Goal: Feedback & Contribution: Leave review/rating

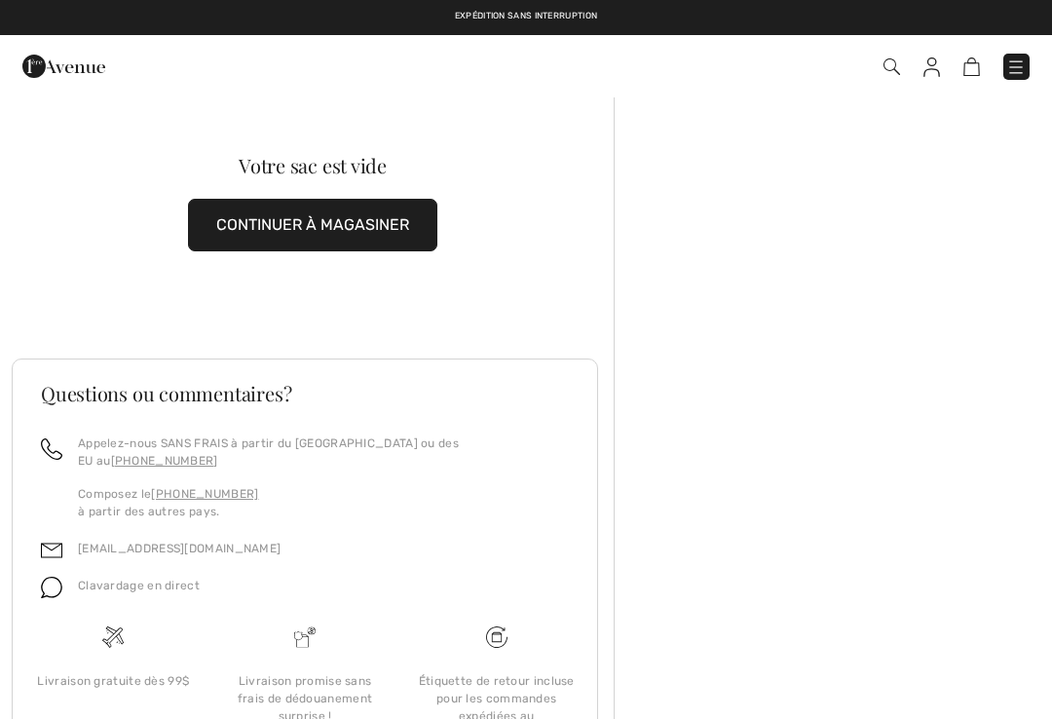
click at [319, 215] on button "CONTINUER À MAGASINER" at bounding box center [312, 225] width 249 height 53
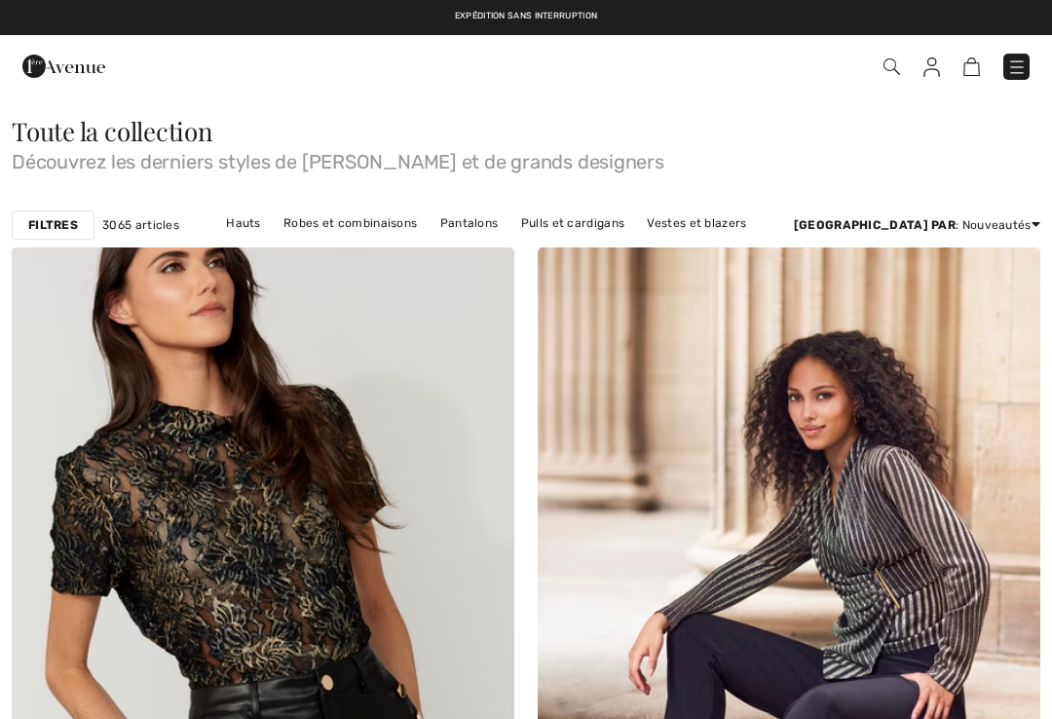
checkbox input "true"
click at [480, 223] on link "Pantalons" at bounding box center [470, 222] width 78 height 25
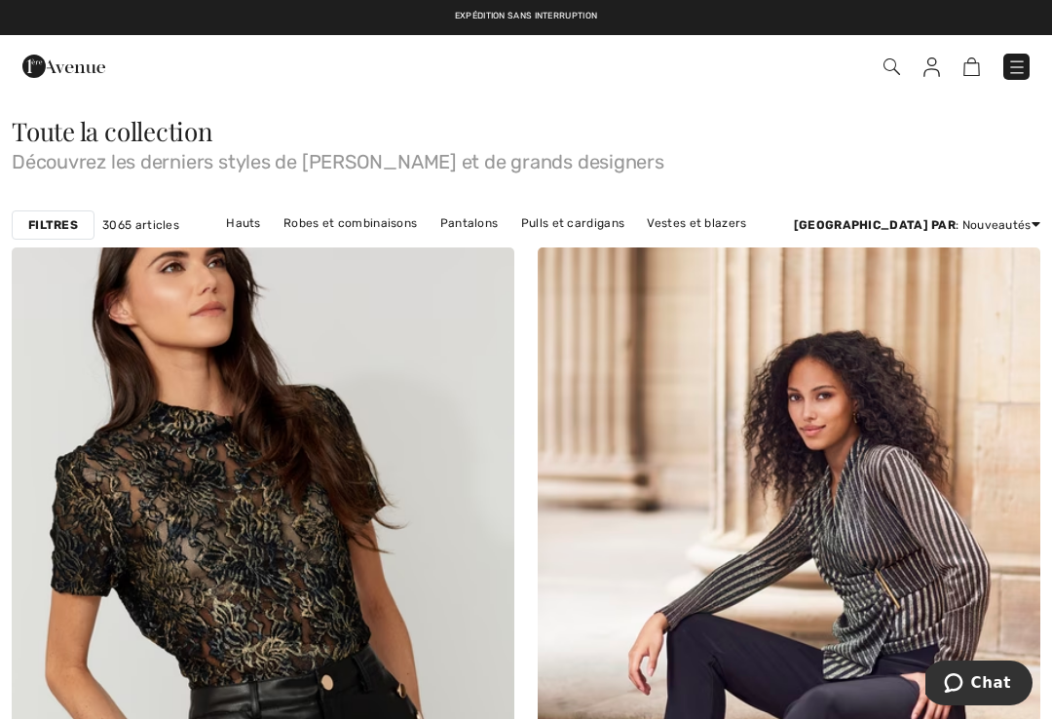
click at [492, 217] on link "Pantalons" at bounding box center [470, 222] width 78 height 25
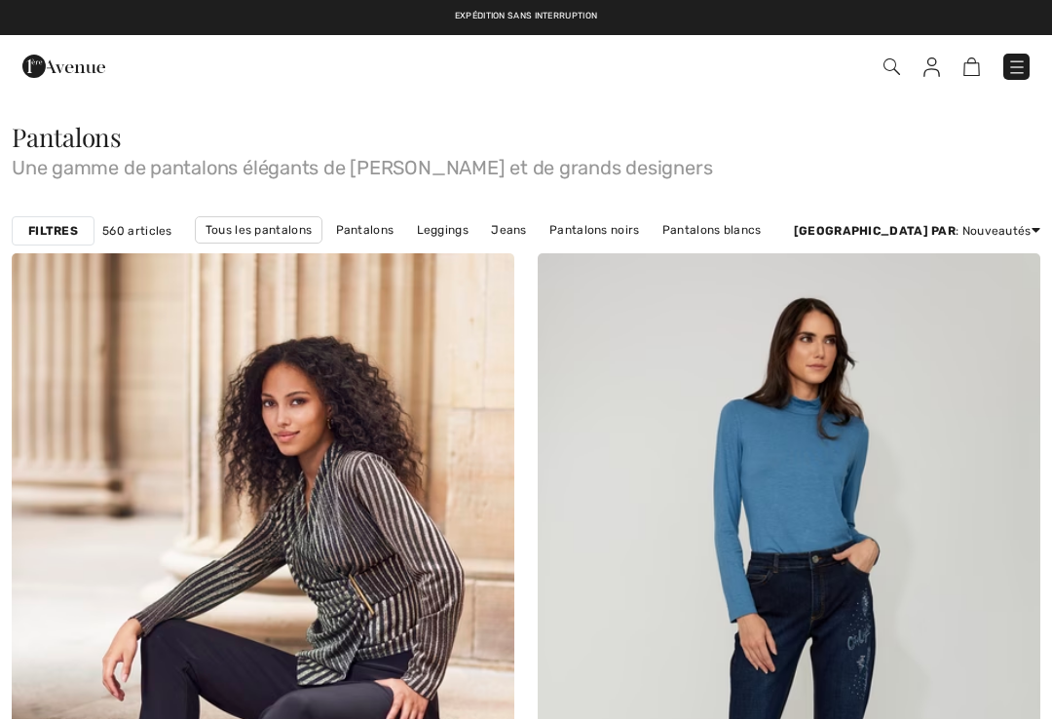
checkbox input "true"
click at [537, 220] on link "Jeans" at bounding box center [509, 229] width 56 height 25
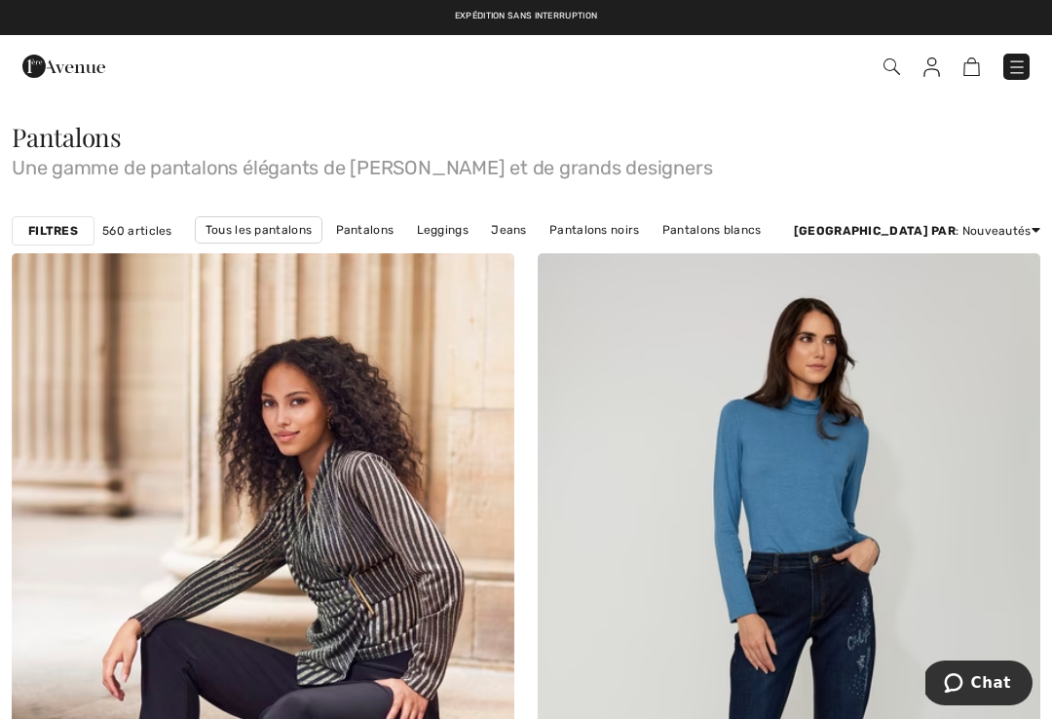
click at [537, 239] on link "Jeans" at bounding box center [509, 229] width 56 height 25
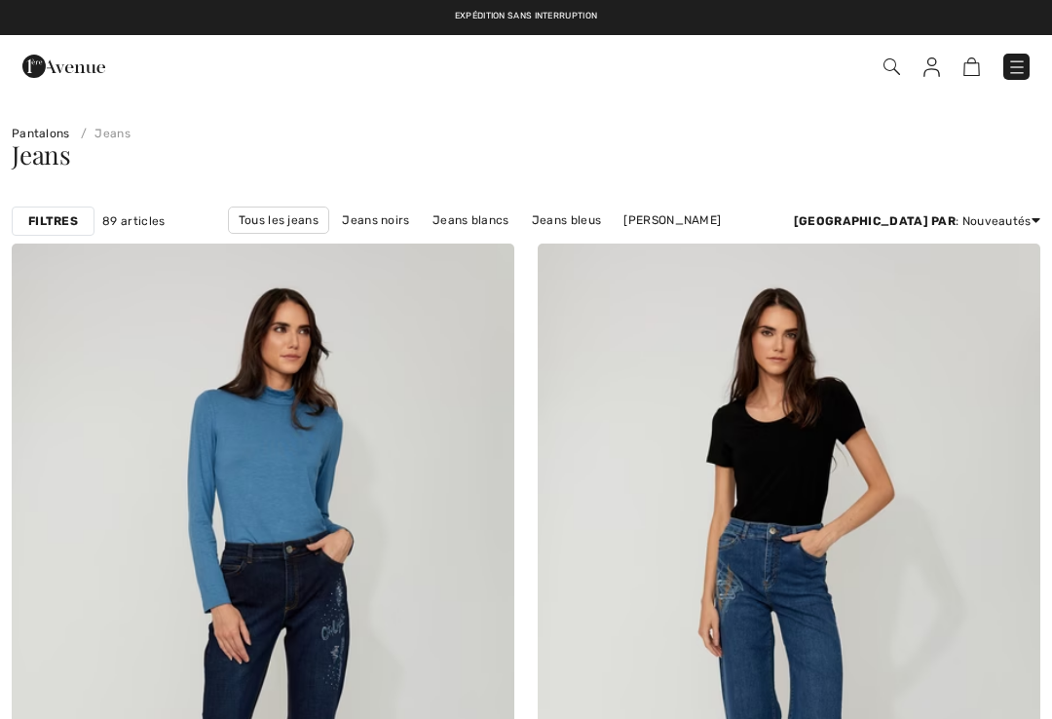
checkbox input "true"
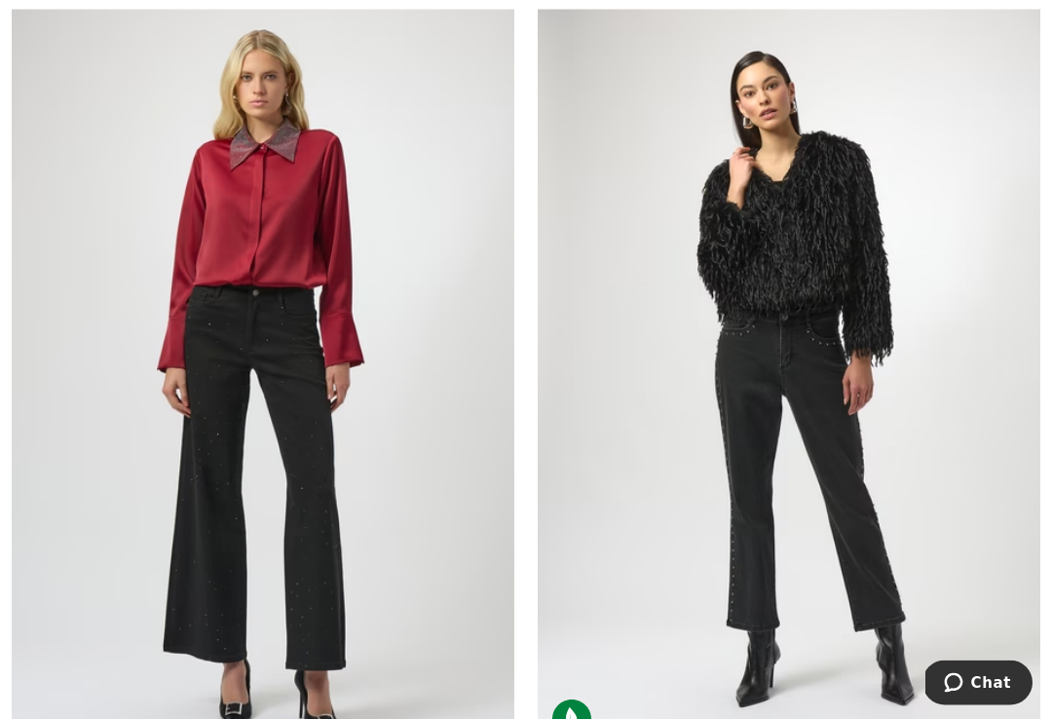
scroll to position [5427, 0]
click at [309, 513] on img at bounding box center [263, 376] width 503 height 754
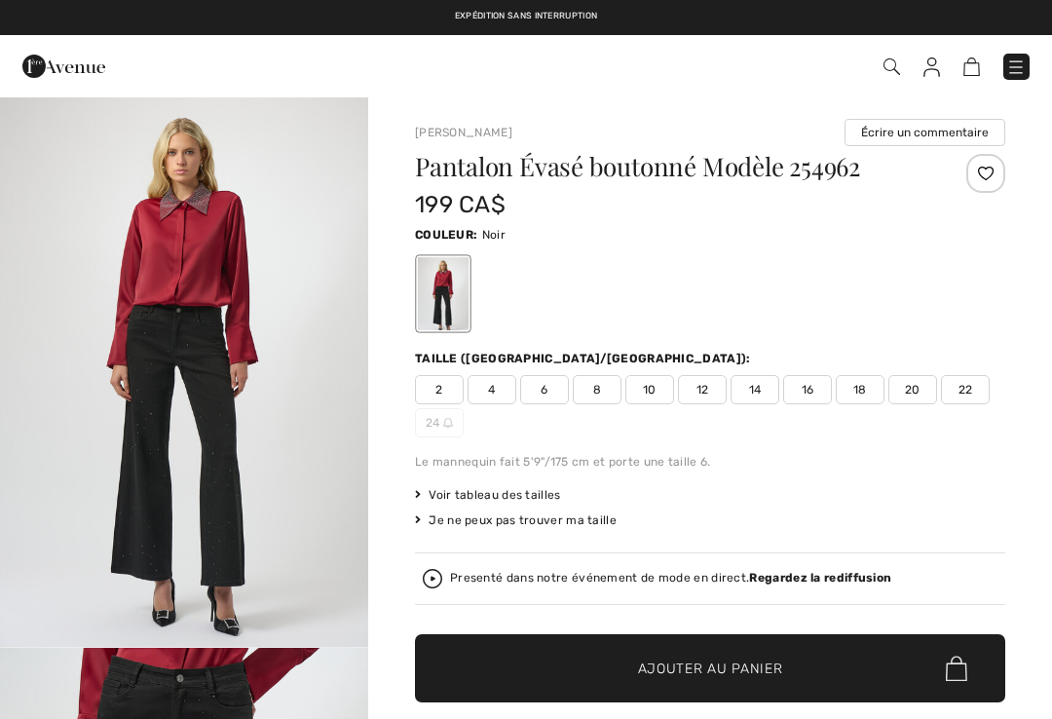
checkbox input "true"
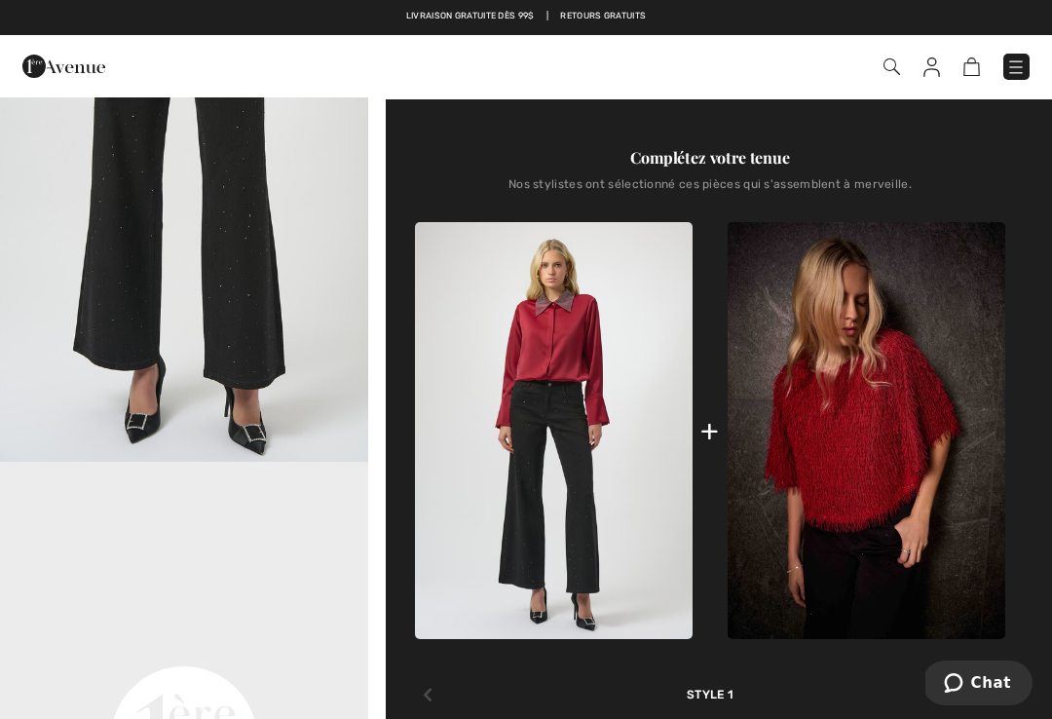
scroll to position [728, 0]
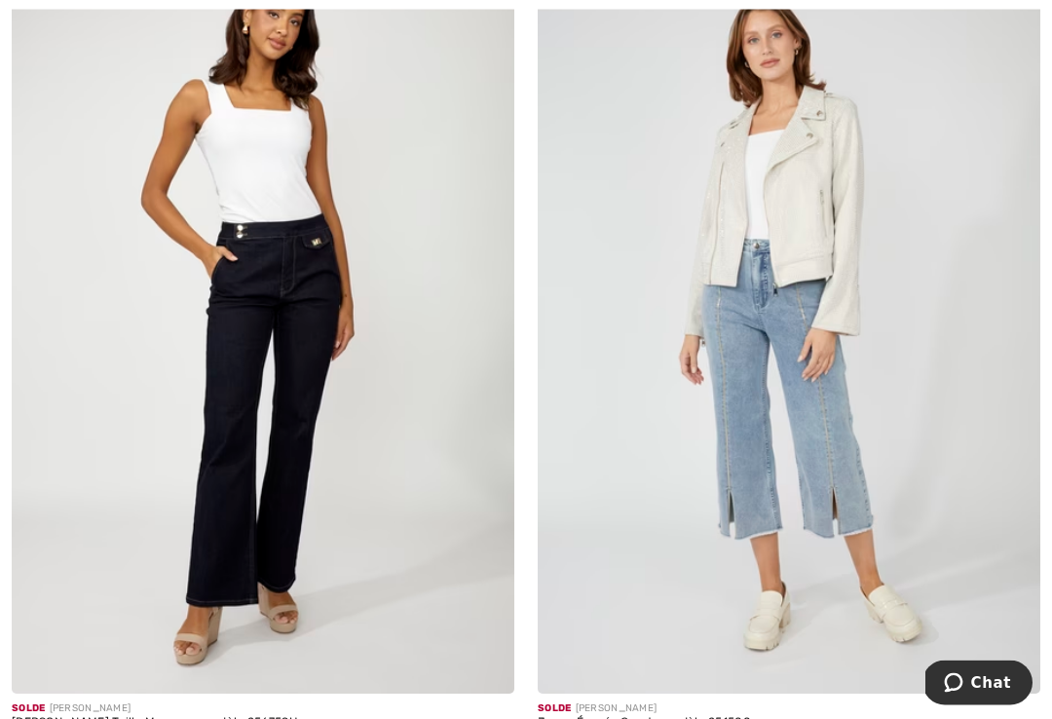
scroll to position [13367, 0]
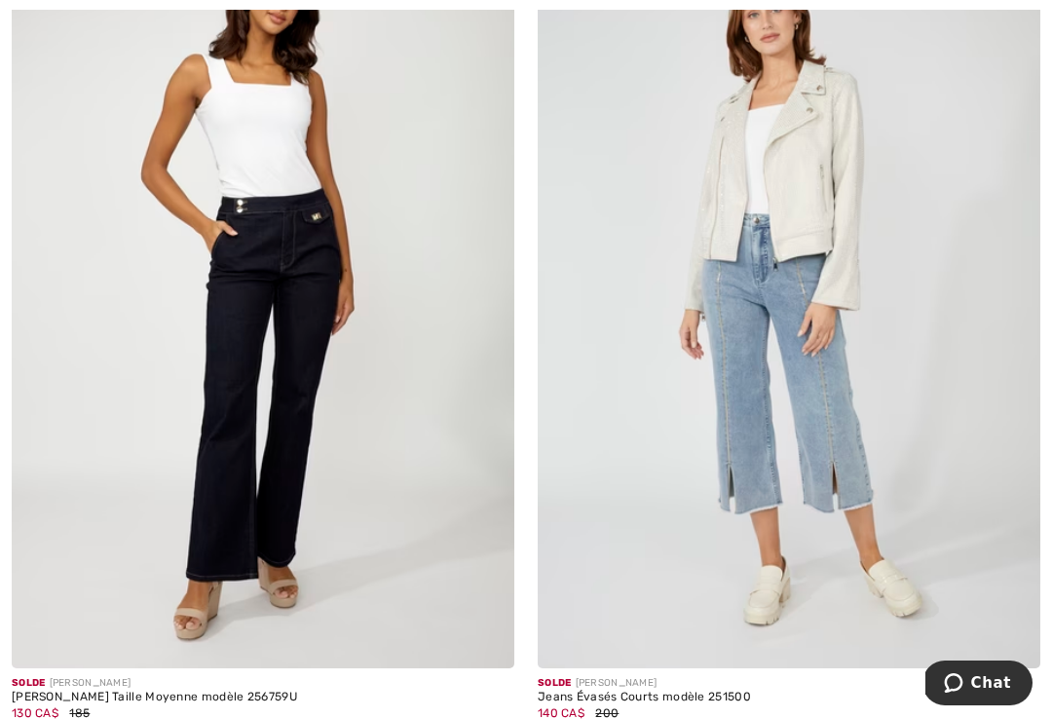
click at [284, 441] on img at bounding box center [263, 291] width 503 height 754
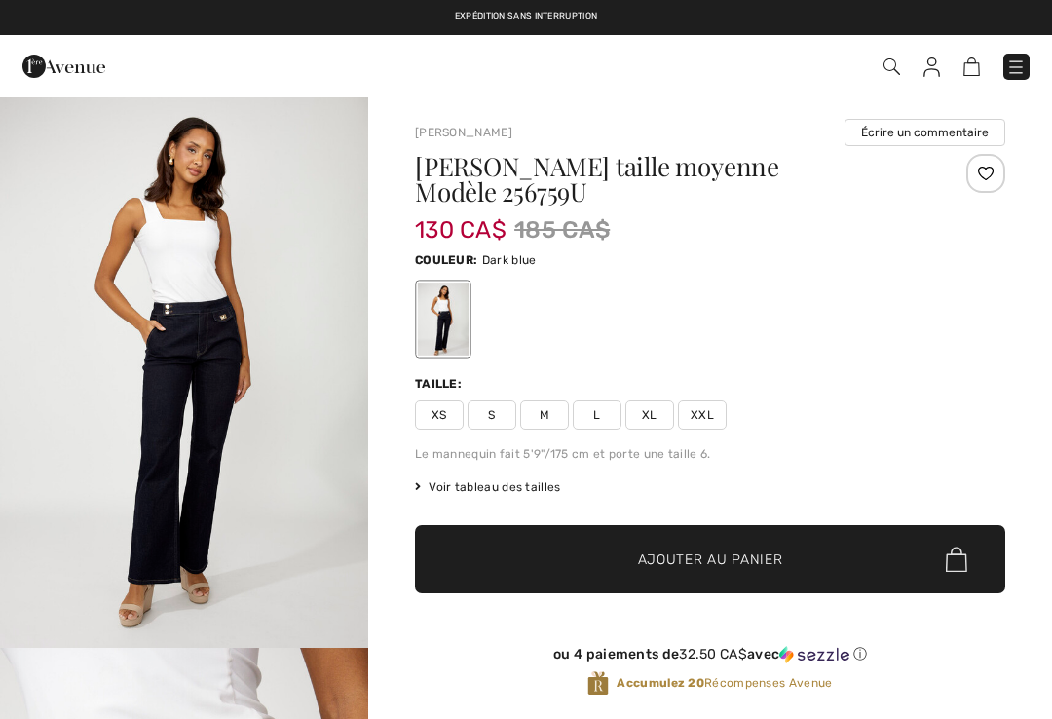
checkbox input "true"
click at [704, 400] on span "XXL" at bounding box center [702, 414] width 49 height 29
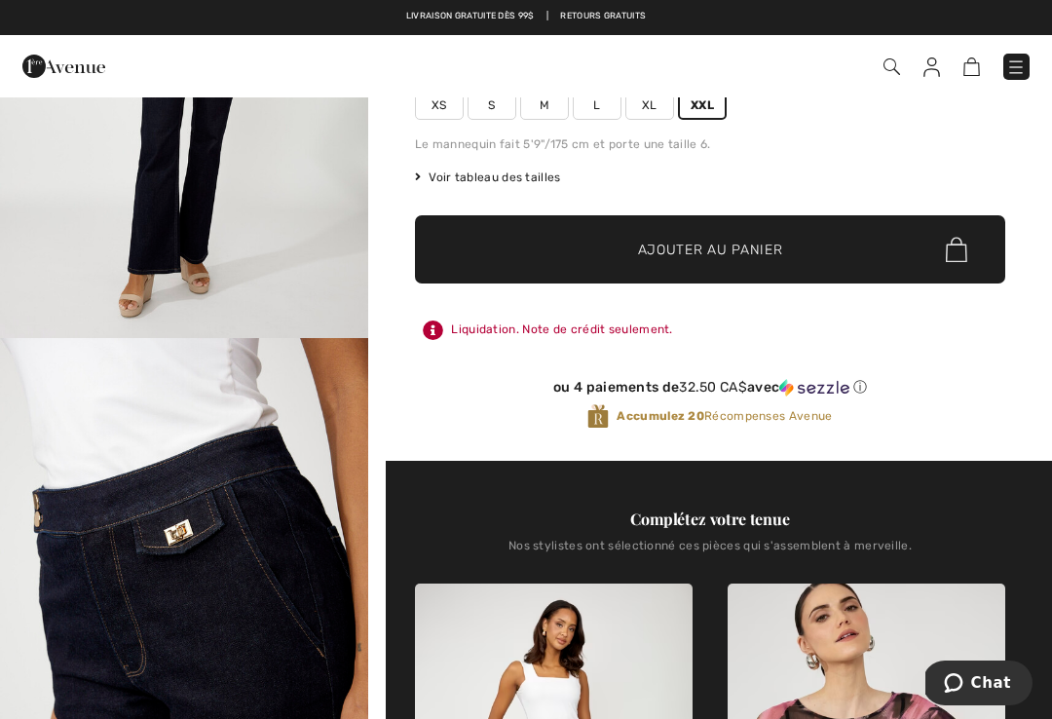
scroll to position [302, 0]
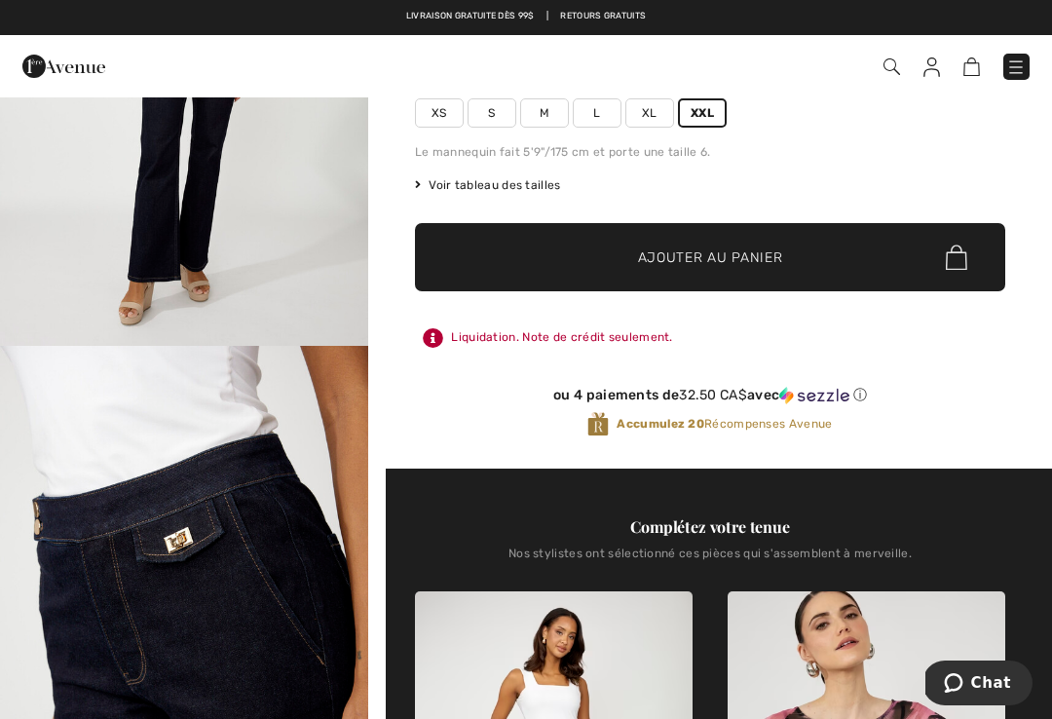
click at [749, 247] on span "Ajouter au panier" at bounding box center [710, 257] width 145 height 20
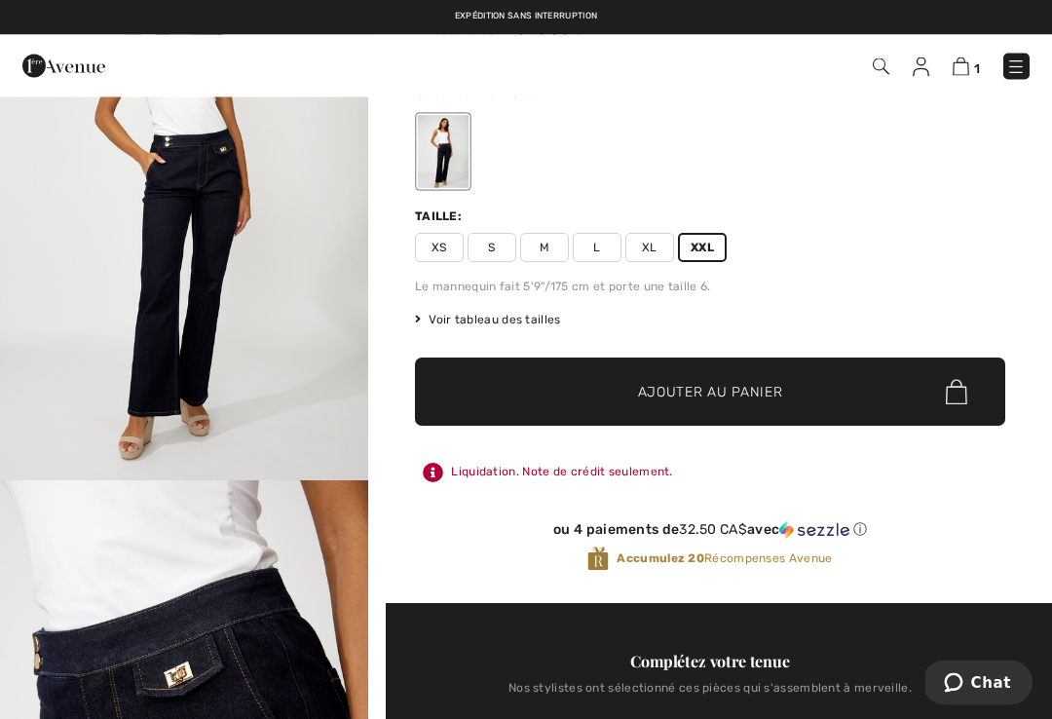
scroll to position [0, 0]
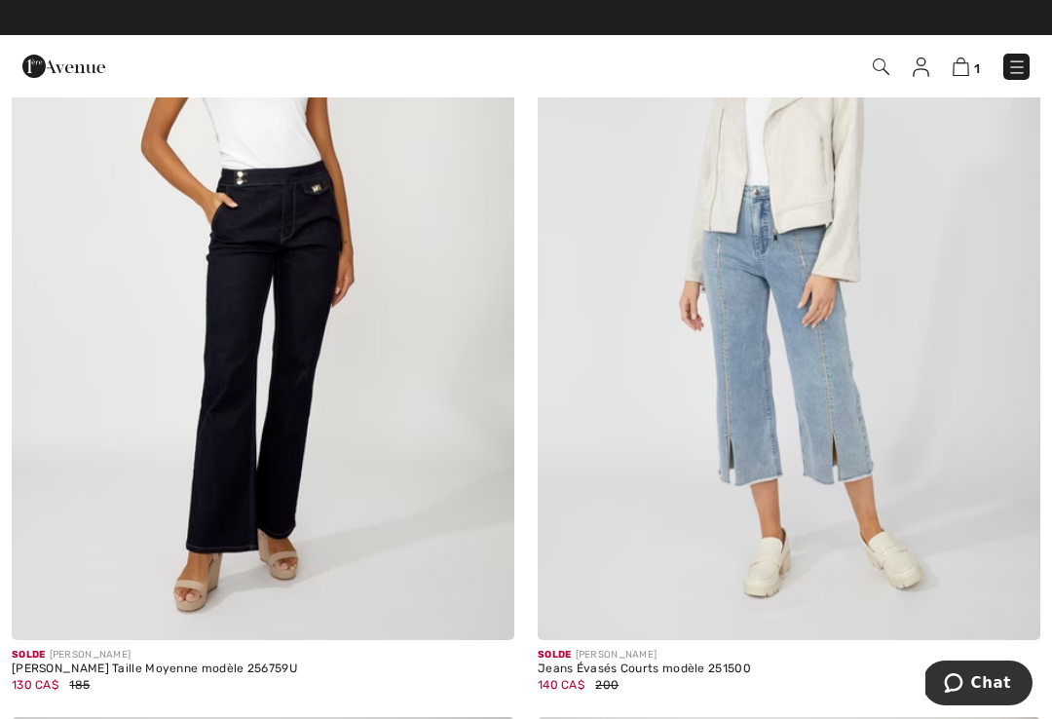
scroll to position [9655, 0]
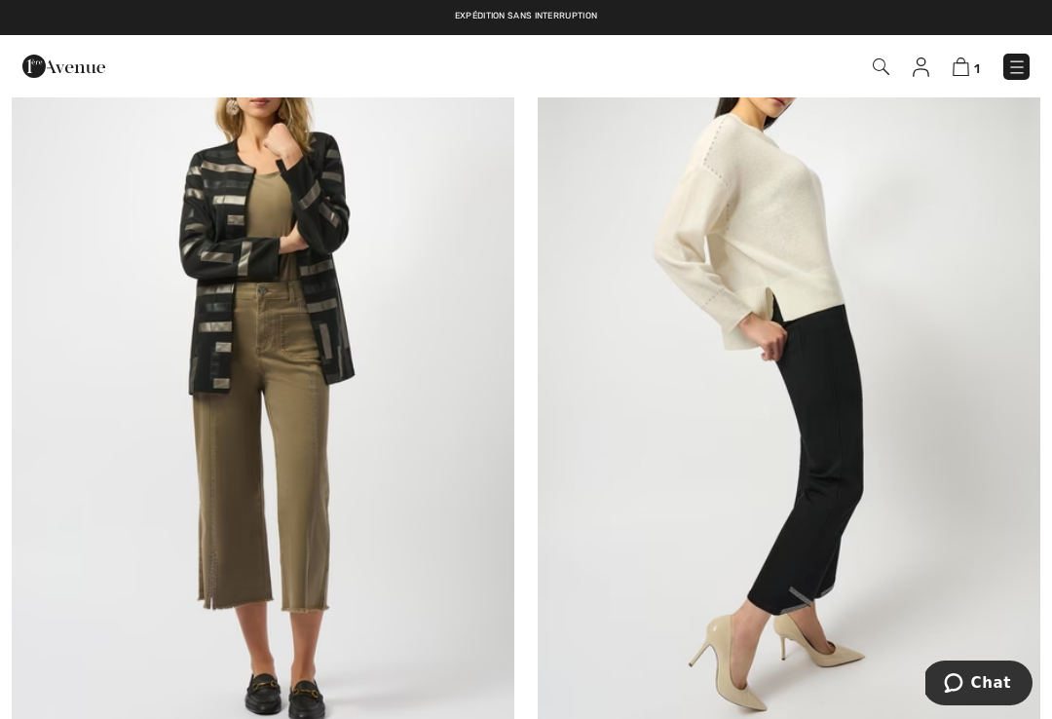
click at [1016, 68] on img at bounding box center [1016, 66] width 19 height 19
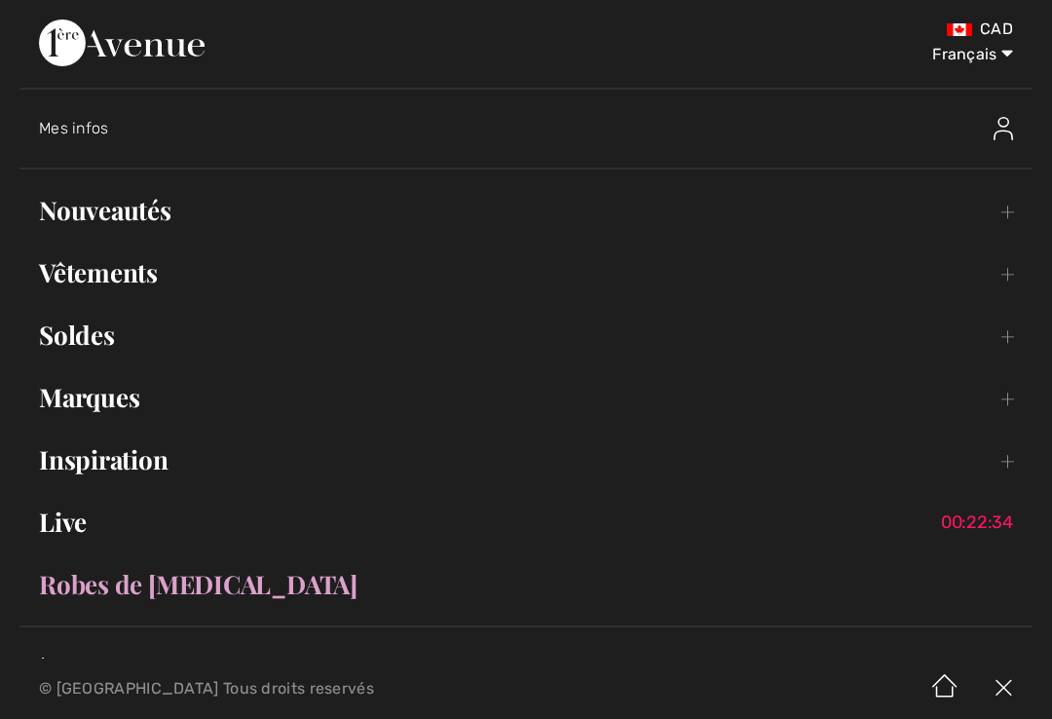
click at [135, 269] on link "Vêtements Toggle submenu" at bounding box center [525, 272] width 1013 height 43
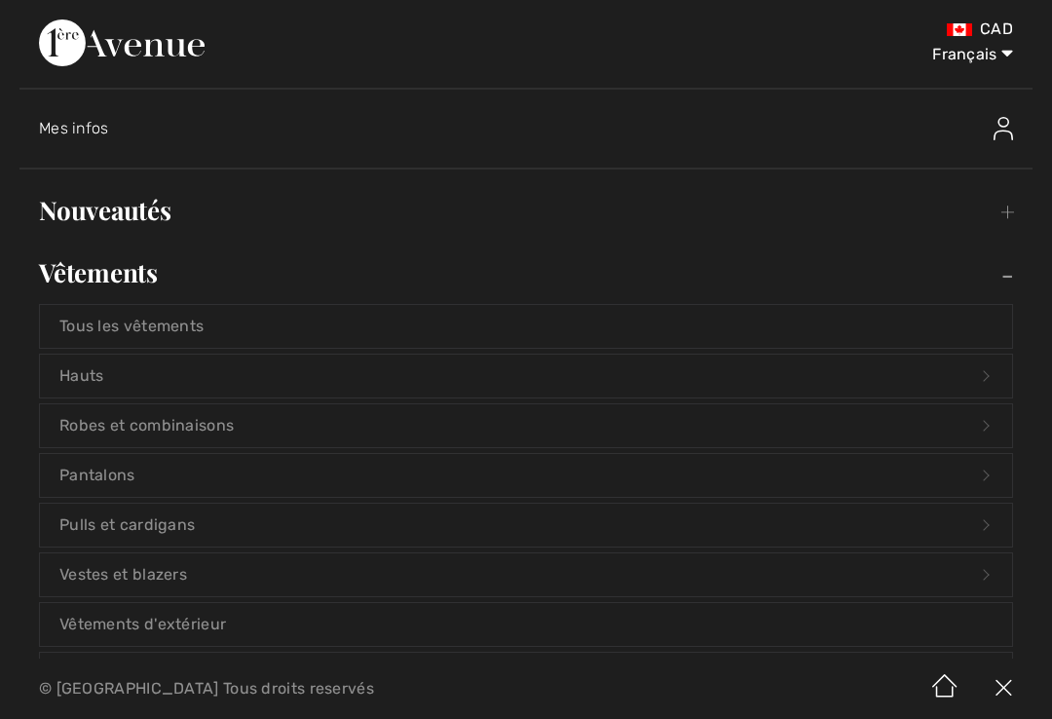
click at [121, 472] on link "Pantalons Open submenu" at bounding box center [526, 475] width 972 height 43
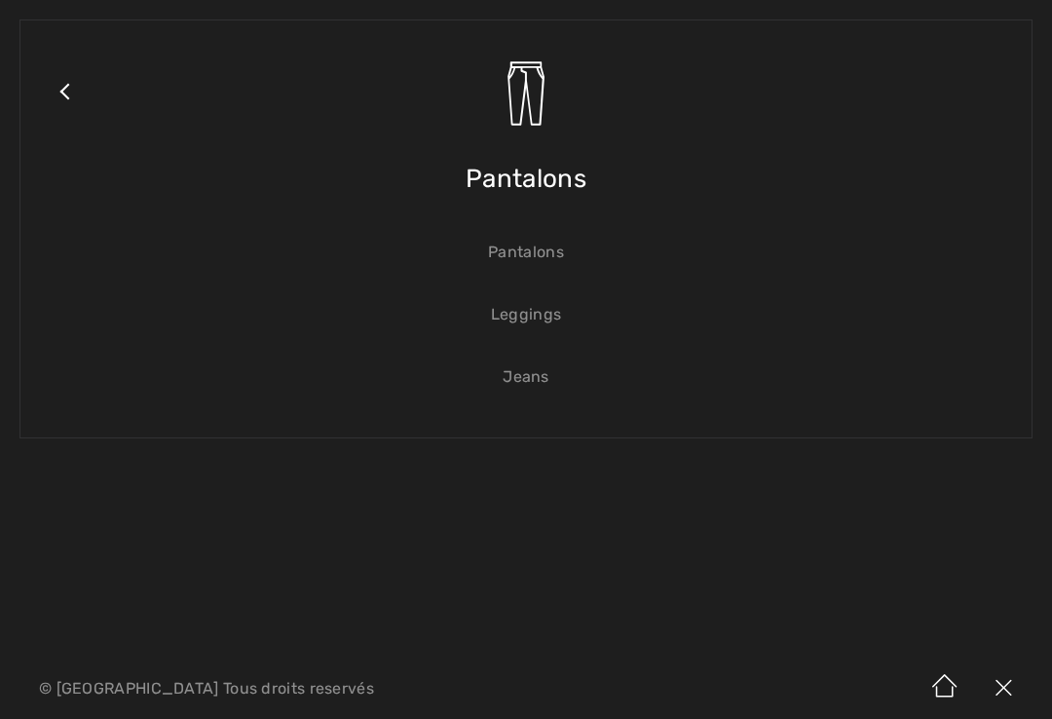
click at [544, 257] on link "Pantalons" at bounding box center [526, 252] width 972 height 43
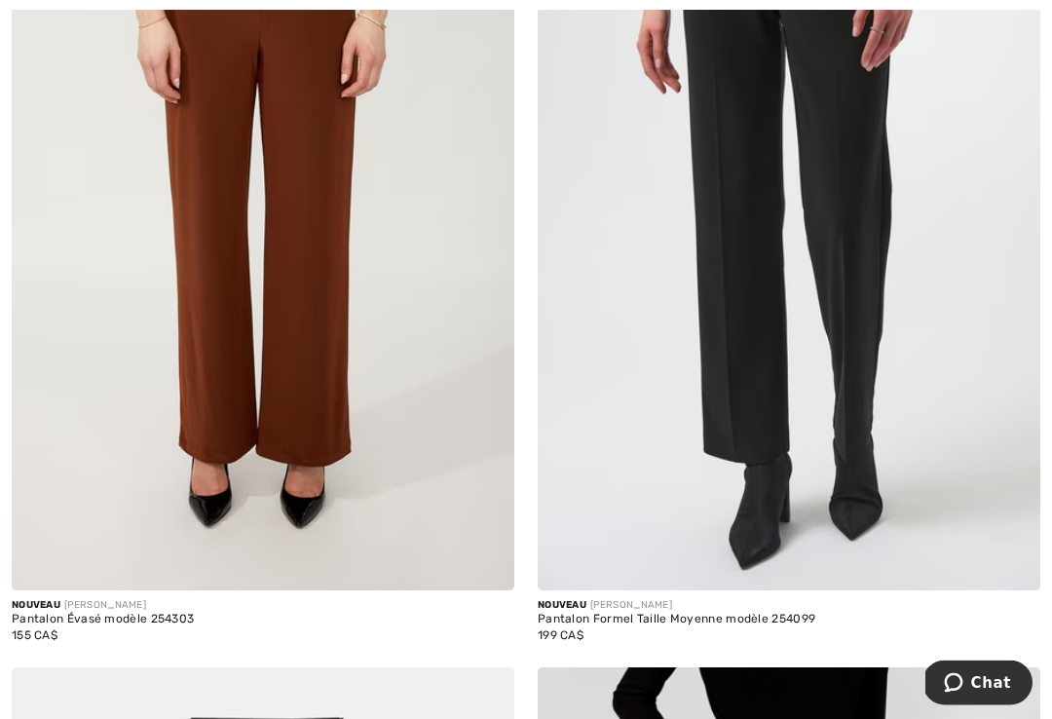
scroll to position [2931, 0]
click at [753, 368] on img at bounding box center [789, 213] width 503 height 754
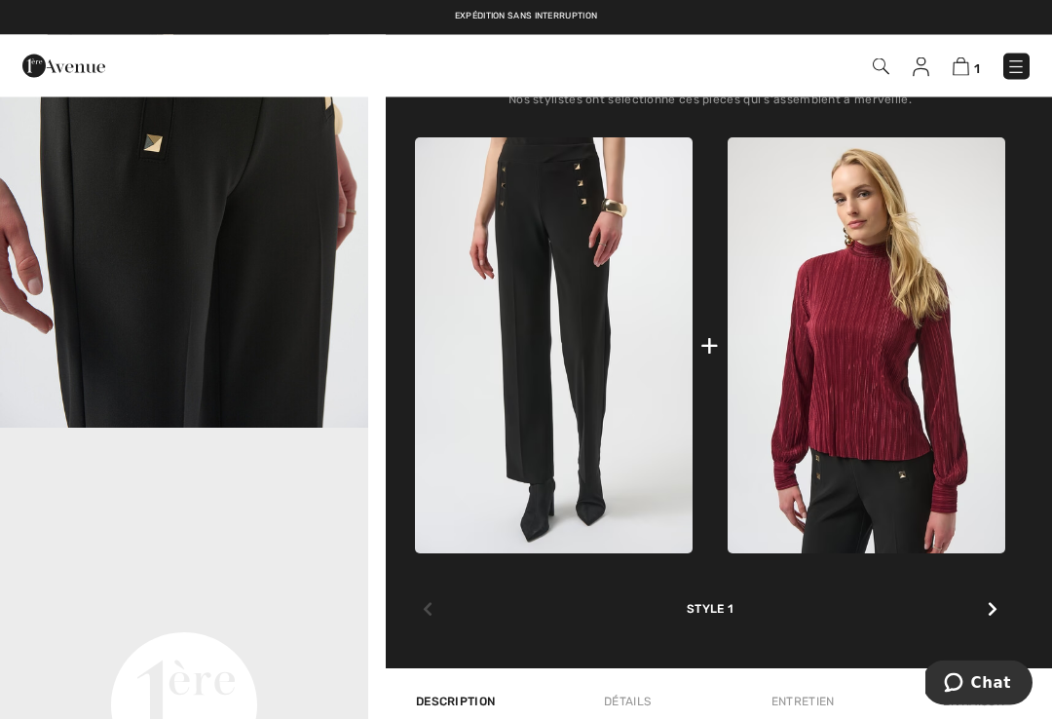
scroll to position [802, 0]
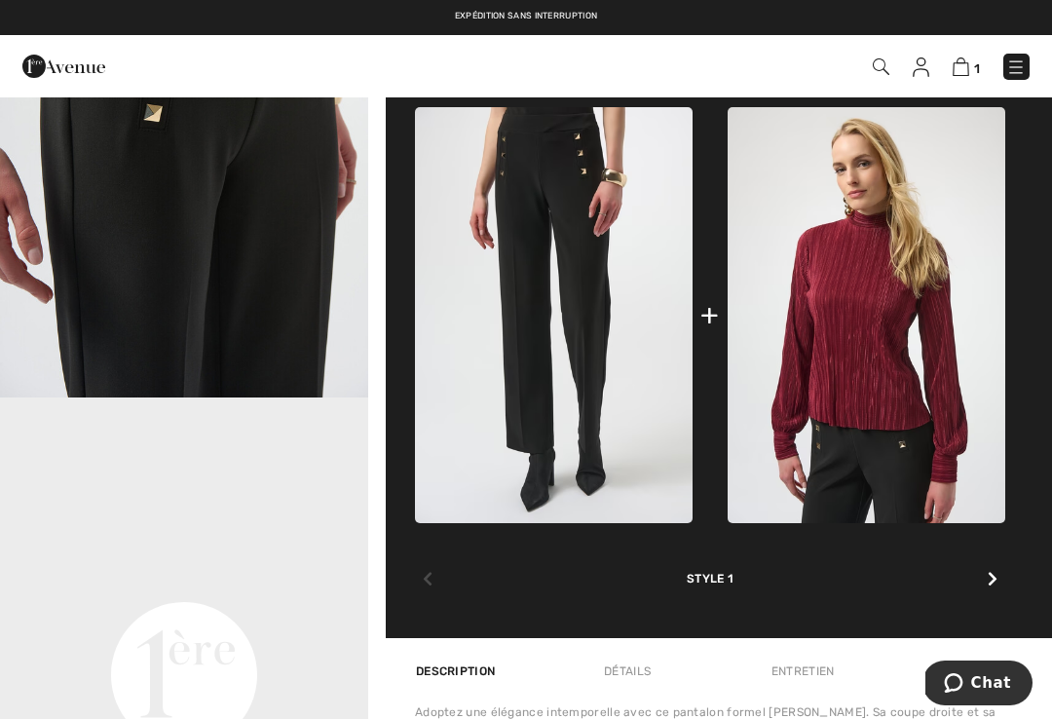
click at [891, 277] on img at bounding box center [867, 315] width 278 height 416
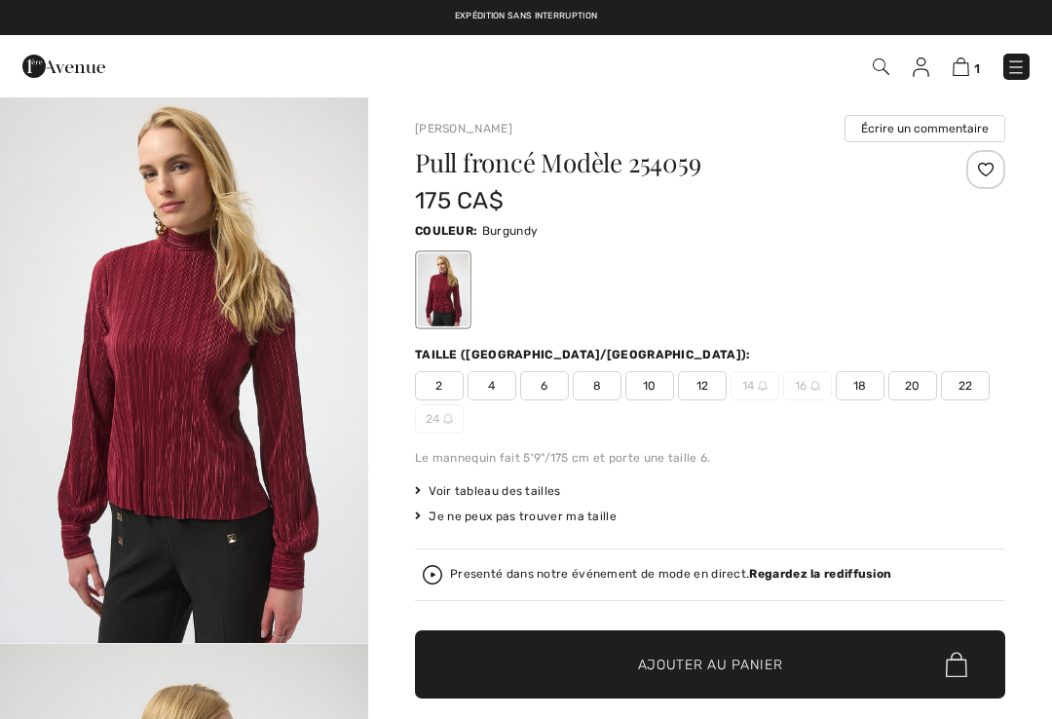
scroll to position [4, 0]
click at [861, 385] on span "18" at bounding box center [860, 385] width 49 height 29
click at [710, 661] on span "Ajouter au panier" at bounding box center [710, 665] width 145 height 20
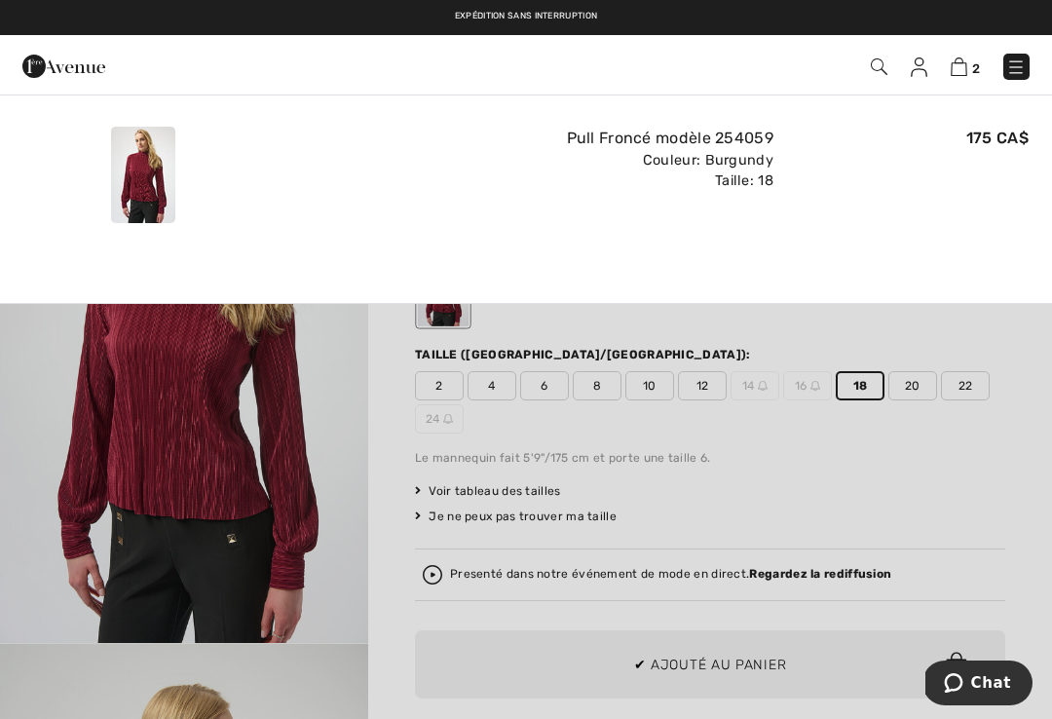
scroll to position [0, 0]
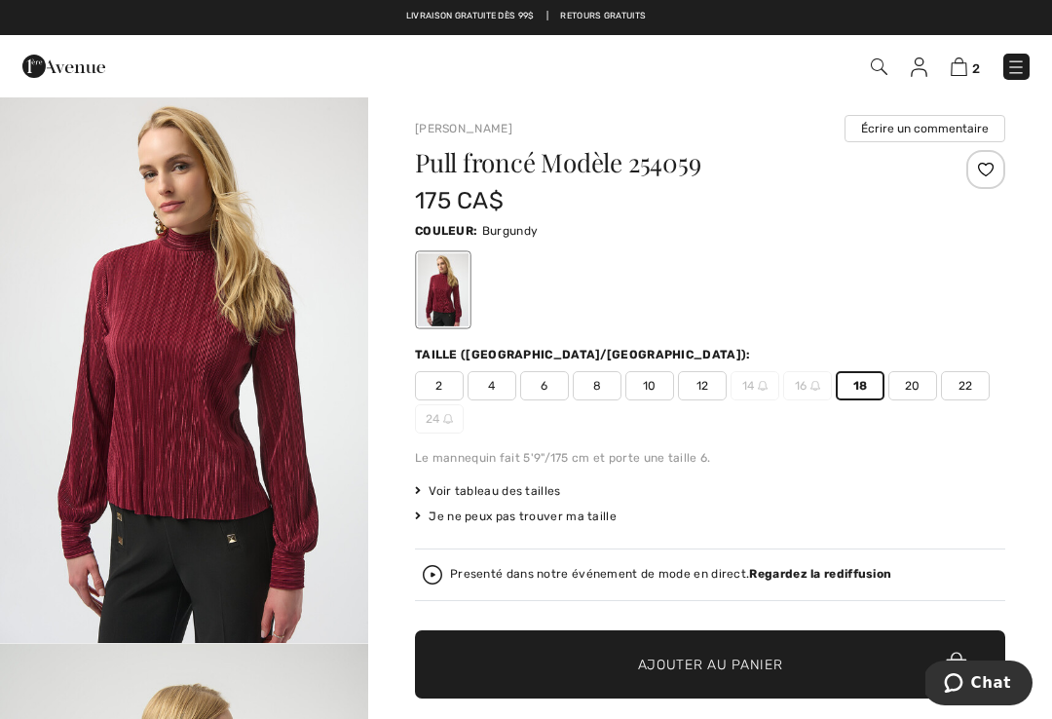
click at [1010, 70] on img at bounding box center [1015, 66] width 19 height 19
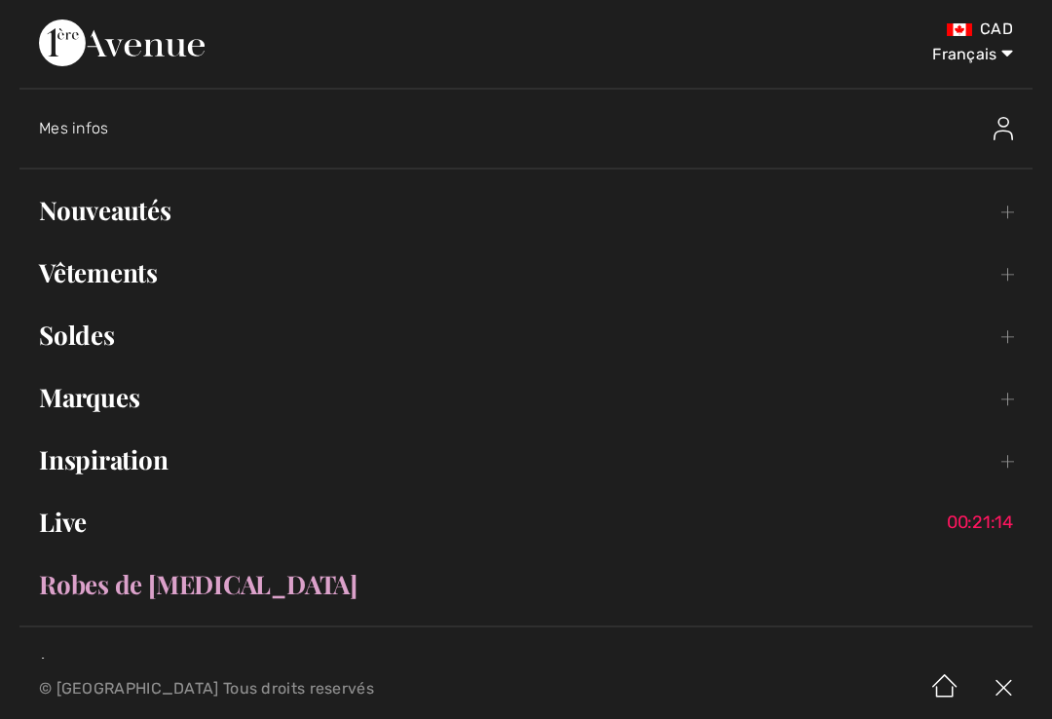
click at [1012, 120] on img at bounding box center [1003, 128] width 19 height 23
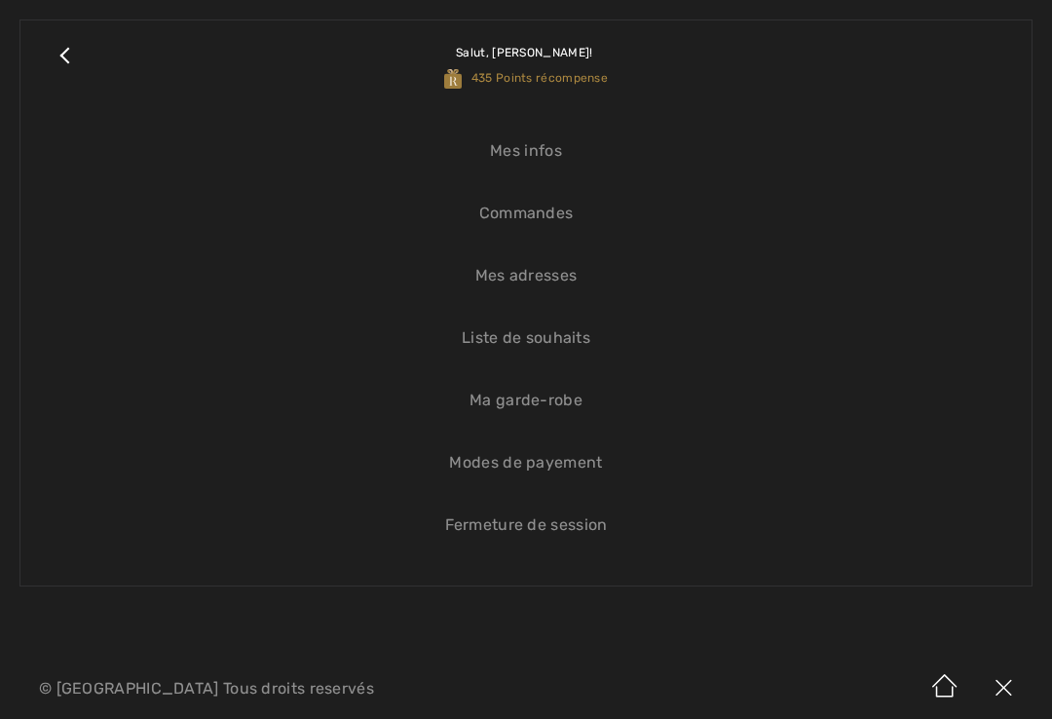
click at [532, 215] on link "Commandes" at bounding box center [526, 213] width 972 height 43
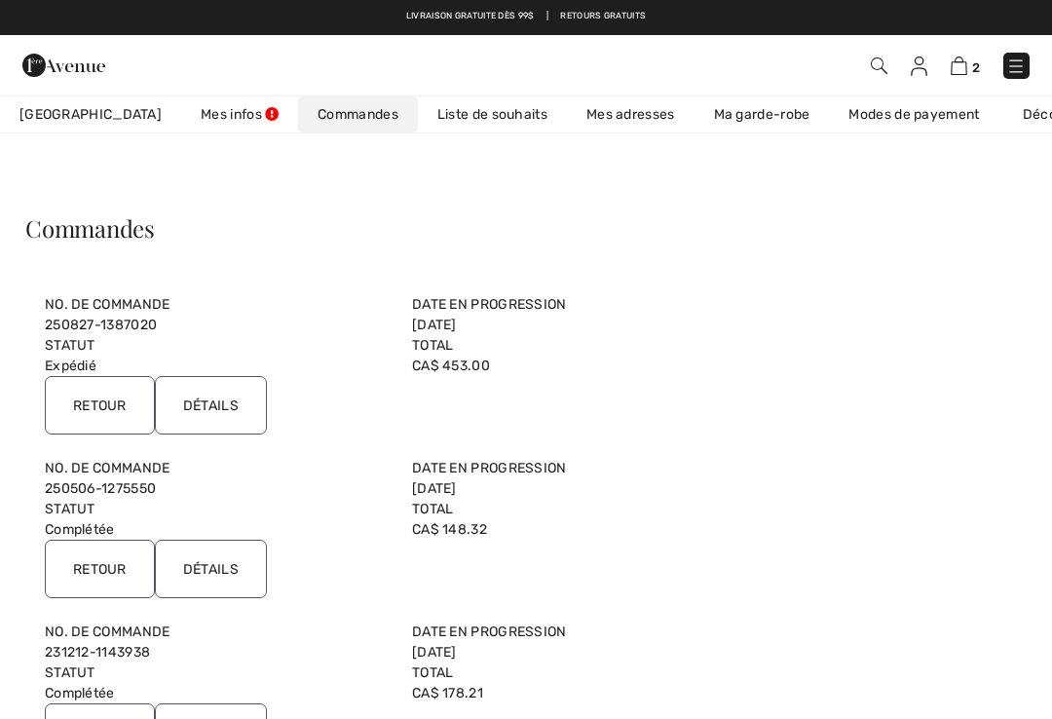
click at [115, 402] on input "Retour" at bounding box center [100, 405] width 110 height 58
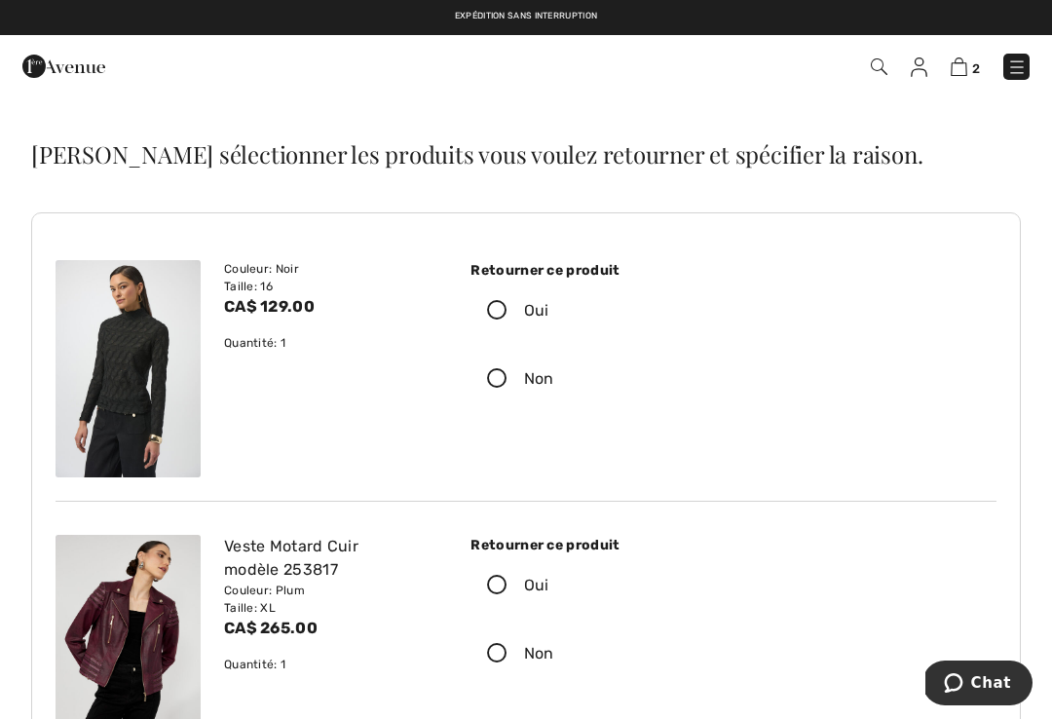
click at [494, 310] on icon at bounding box center [497, 311] width 52 height 20
click at [549, 310] on input "Oui" at bounding box center [555, 311] width 13 height 58
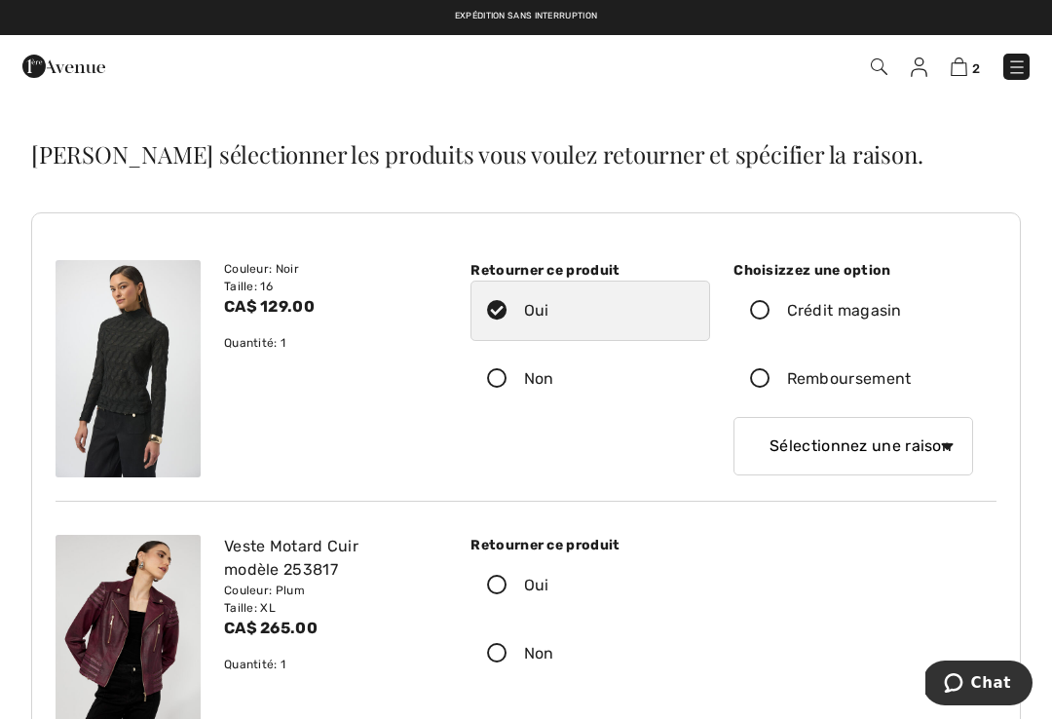
click at [489, 588] on icon at bounding box center [497, 586] width 52 height 20
click at [549, 588] on input "Oui" at bounding box center [555, 585] width 13 height 58
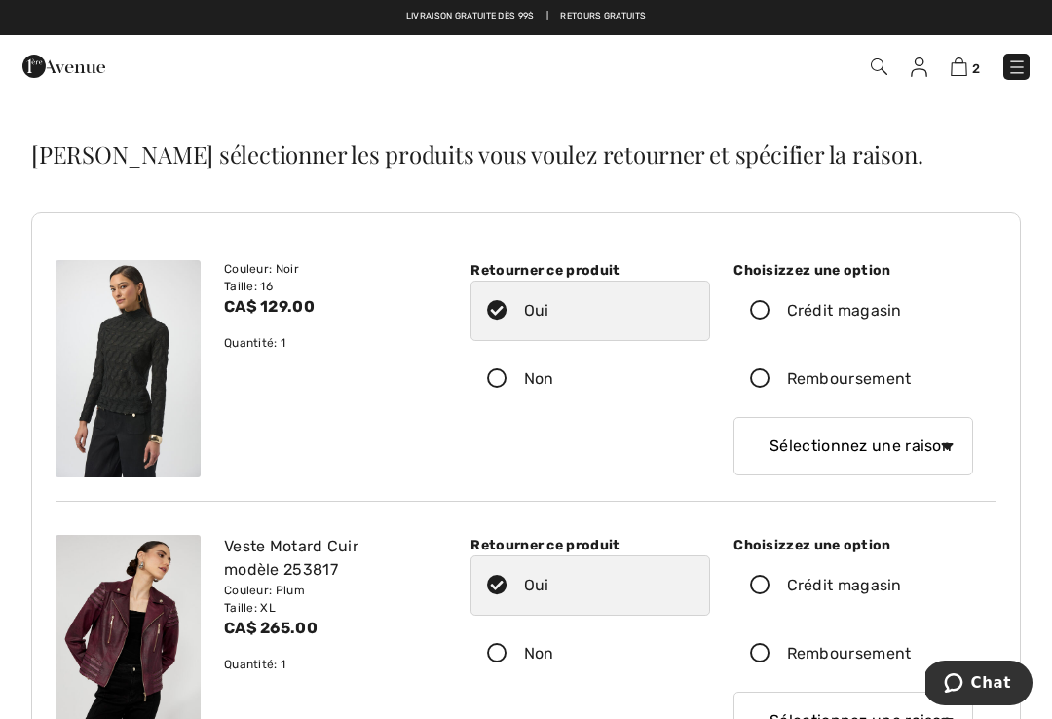
click at [762, 310] on icon at bounding box center [760, 311] width 52 height 20
click at [902, 310] on input "Crédit magasin" at bounding box center [908, 311] width 13 height 58
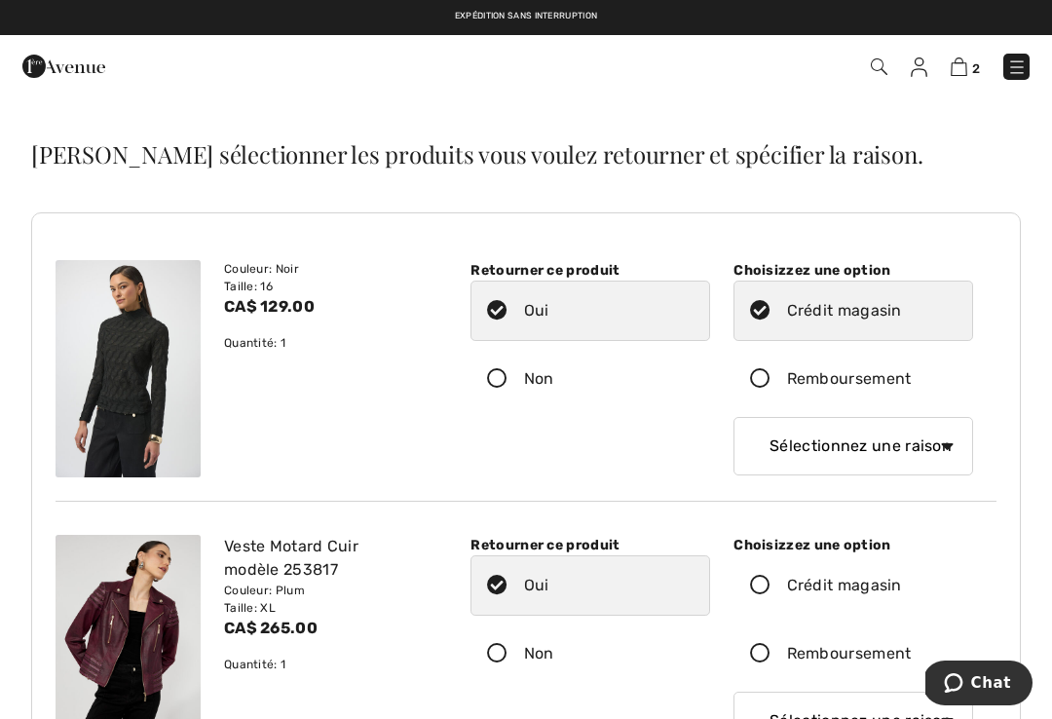
click at [760, 587] on icon at bounding box center [760, 586] width 52 height 20
click at [902, 587] on input "Crédit magasin" at bounding box center [908, 585] width 13 height 58
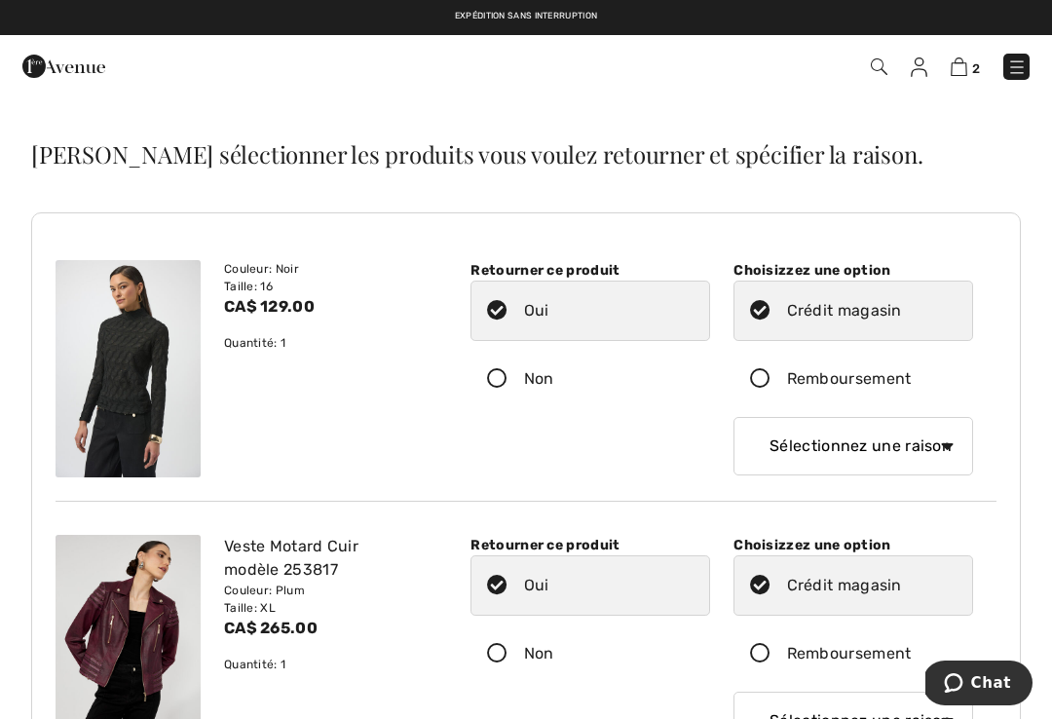
click at [1017, 452] on div "Couleur: Noir Taille: 16 CA$ 129.00 Quantité: 1 Retourner ce produit Remboursem…" at bounding box center [526, 506] width 990 height 588
click at [947, 448] on select "Sélectionnez une raison Mauvaise taille/article reçu Ma commande est arrivée tr…" at bounding box center [853, 446] width 240 height 58
select select "6"
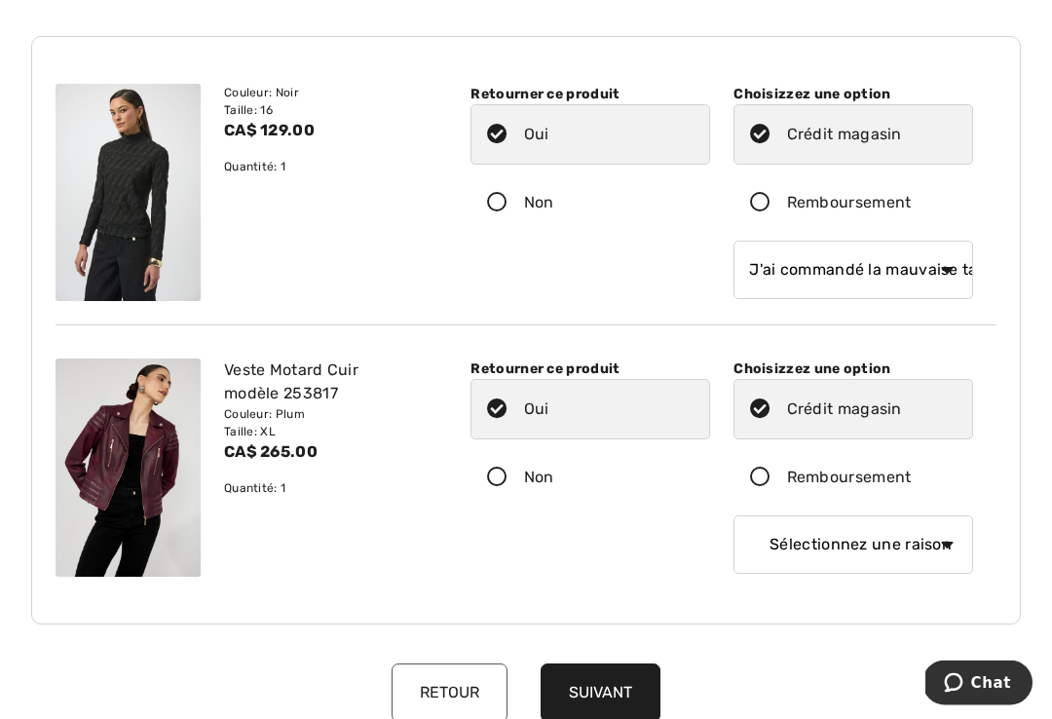
scroll to position [177, 0]
click at [948, 544] on select "Sélectionnez une raison Mauvaise taille/article reçu Ma commande est arrivée tr…" at bounding box center [853, 543] width 240 height 58
select select "6"
click at [609, 689] on button "Suivant" at bounding box center [601, 691] width 120 height 58
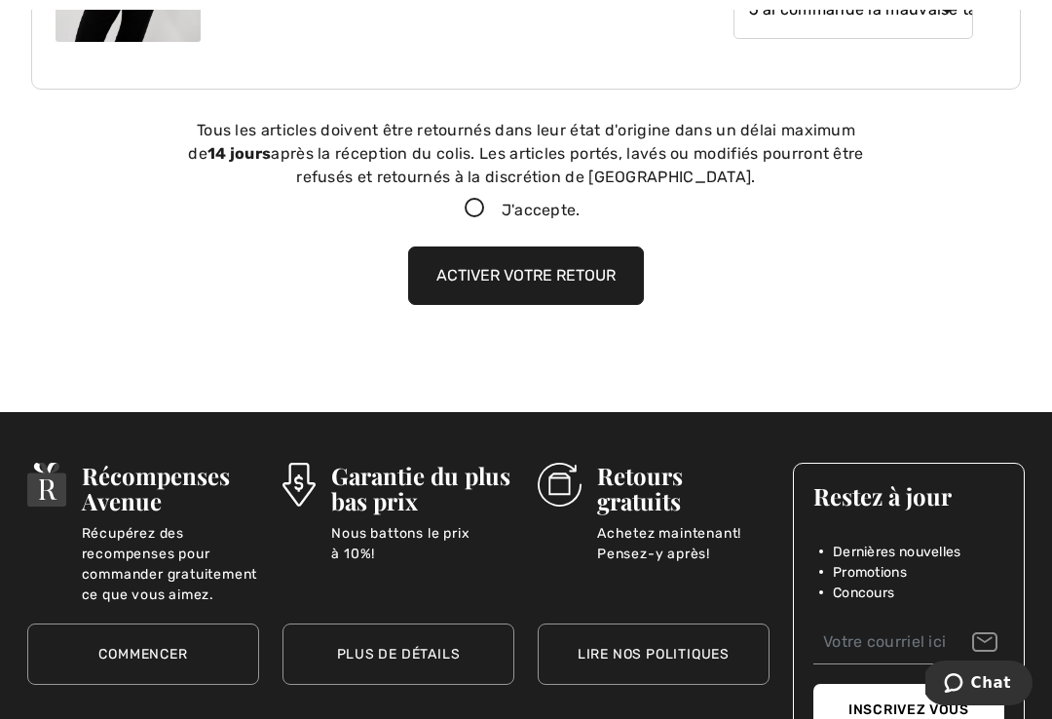
scroll to position [712, 0]
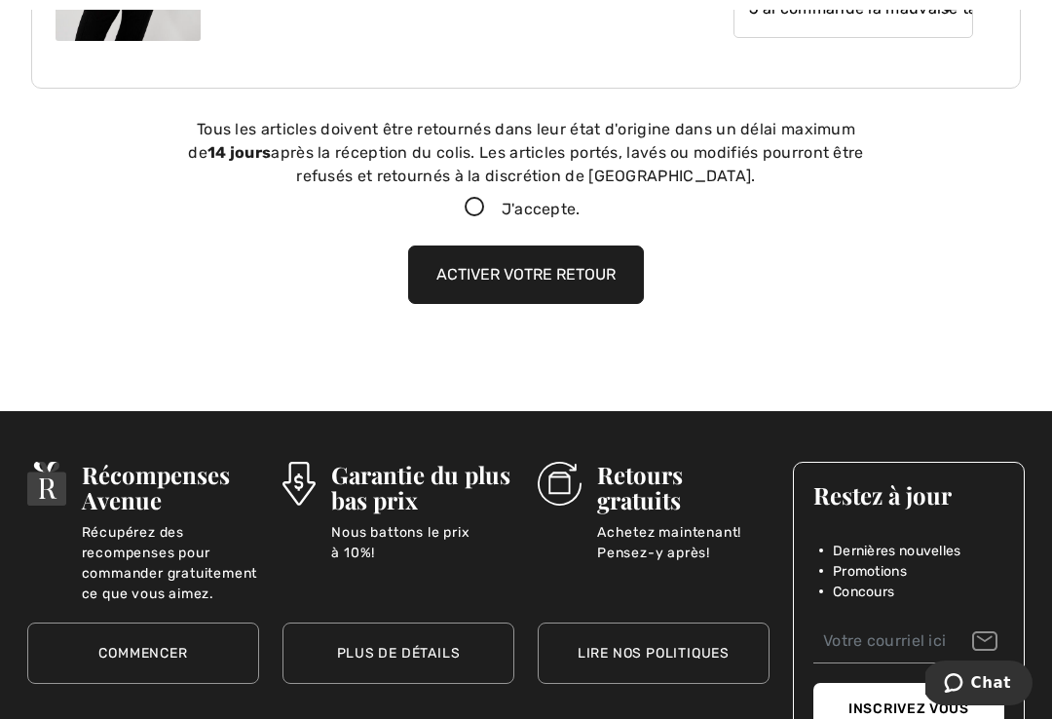
click at [474, 212] on icon at bounding box center [475, 208] width 52 height 20
click at [581, 212] on input "J'accepte." at bounding box center [587, 208] width 13 height 13
checkbox input "true"
click at [516, 274] on button "Activer votre retour" at bounding box center [526, 274] width 236 height 58
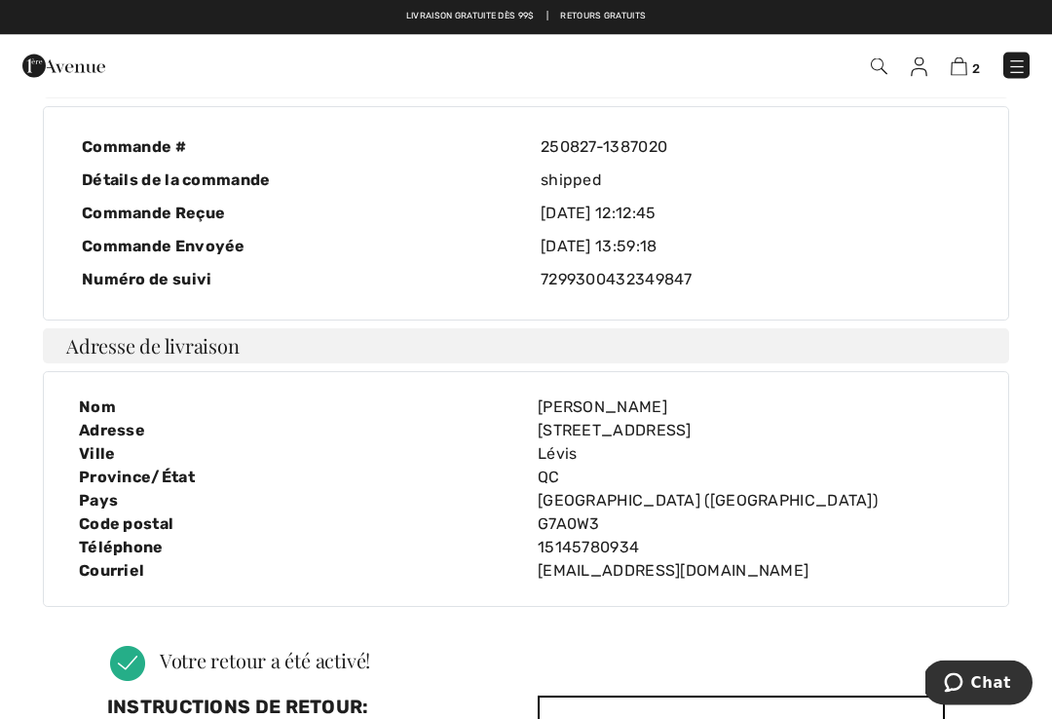
scroll to position [0, 0]
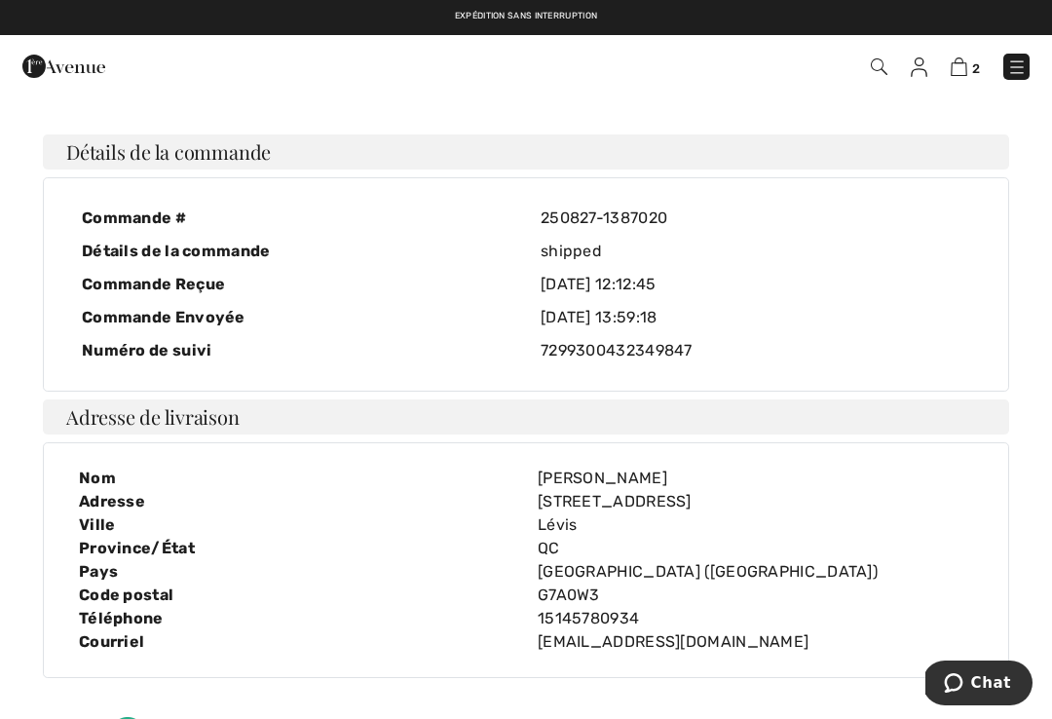
click at [1014, 73] on img at bounding box center [1016, 66] width 19 height 19
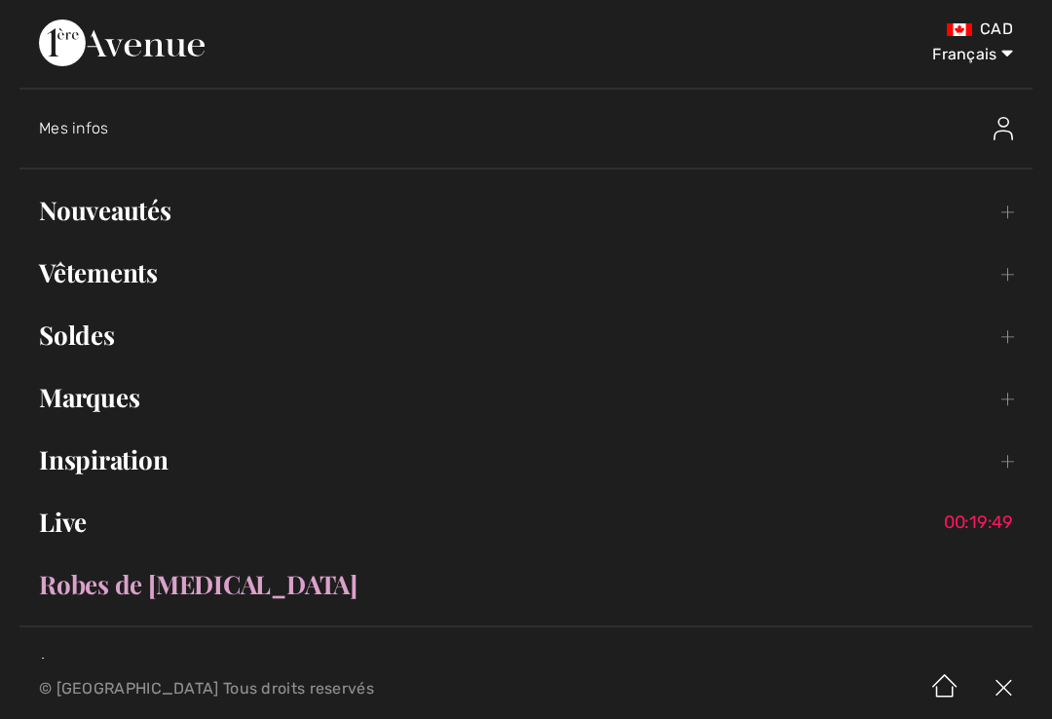
click at [133, 283] on link "Vêtements Toggle submenu" at bounding box center [525, 272] width 1013 height 43
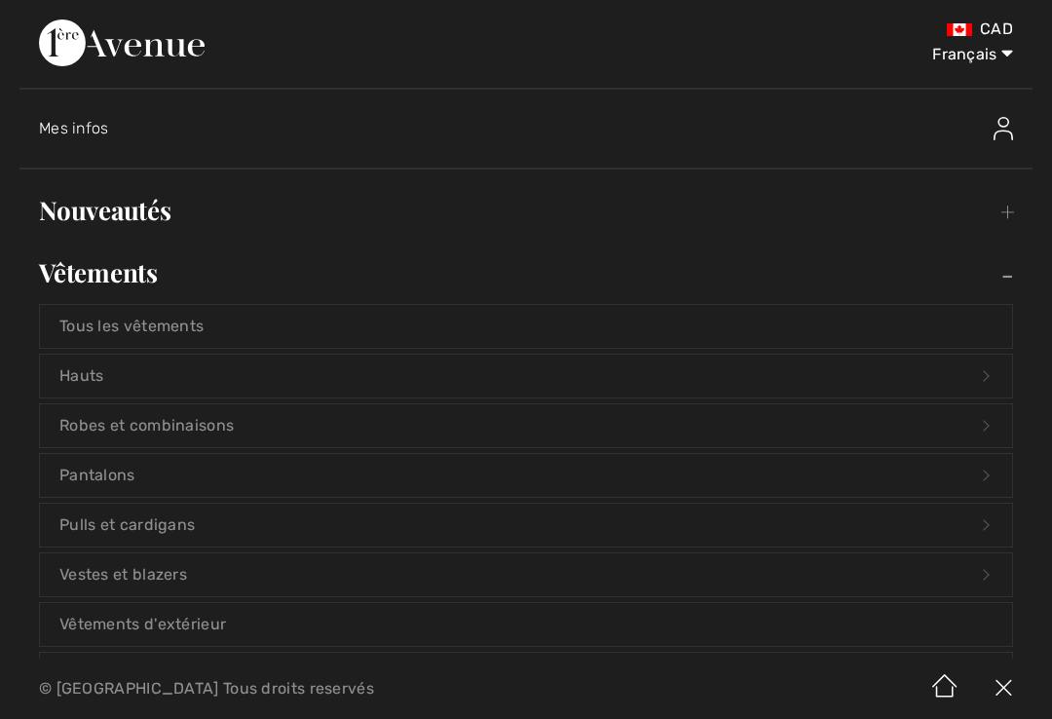
click at [175, 578] on link "Vestes et blazers Open submenu" at bounding box center [526, 574] width 972 height 43
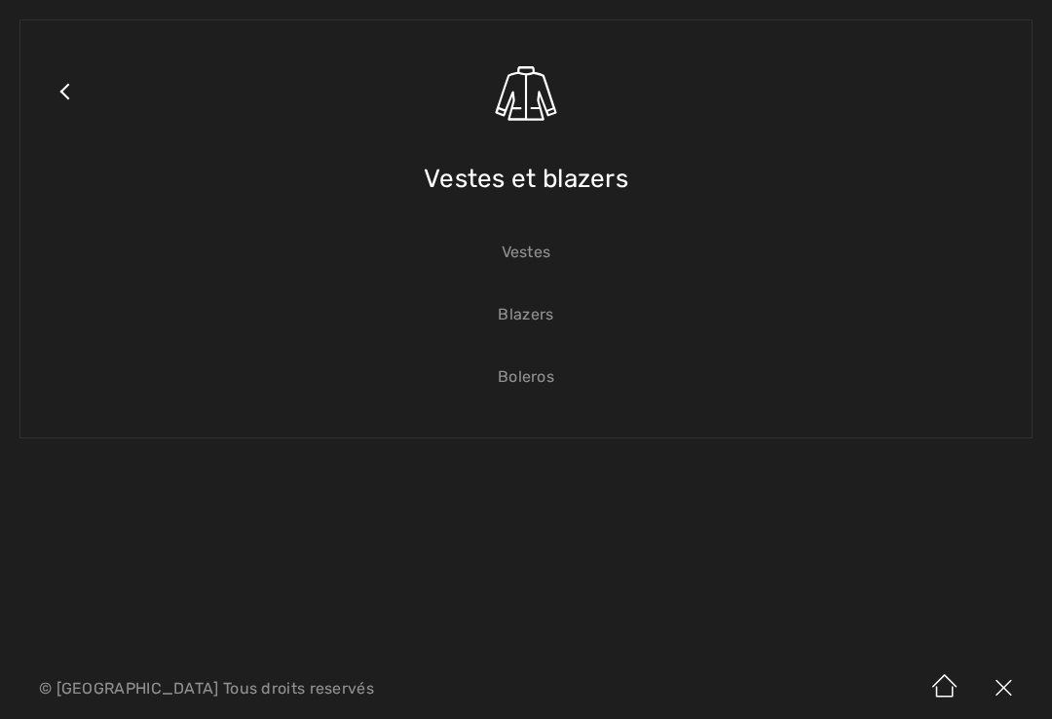
click at [528, 316] on link "Blazers" at bounding box center [526, 314] width 972 height 43
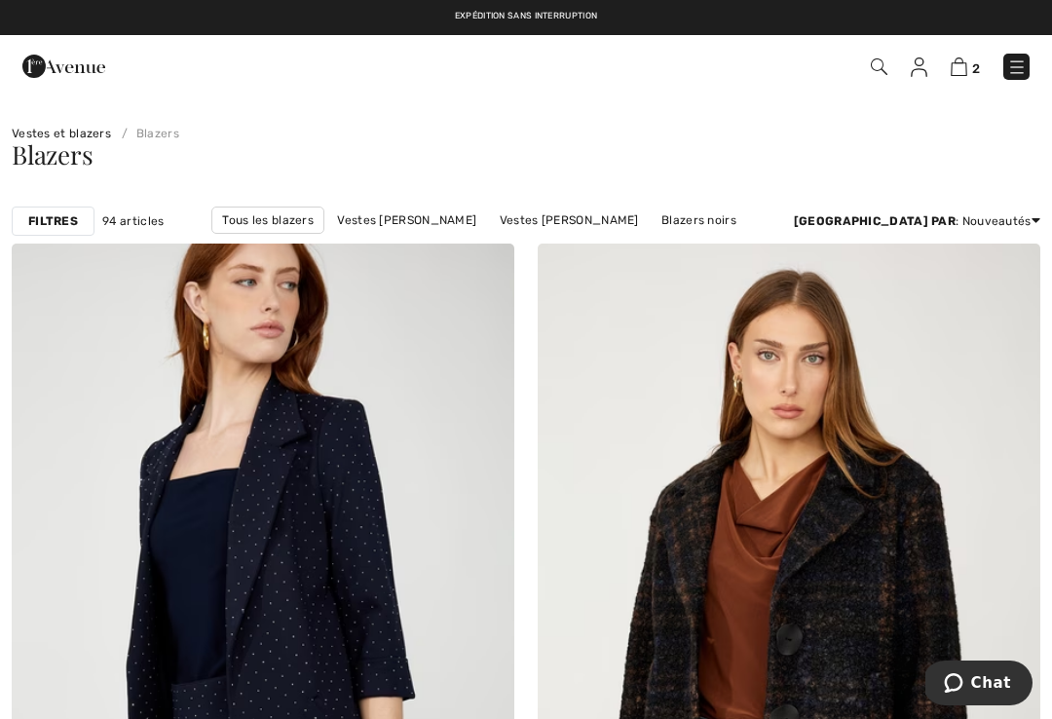
click at [61, 230] on div "Filtres" at bounding box center [53, 221] width 83 height 29
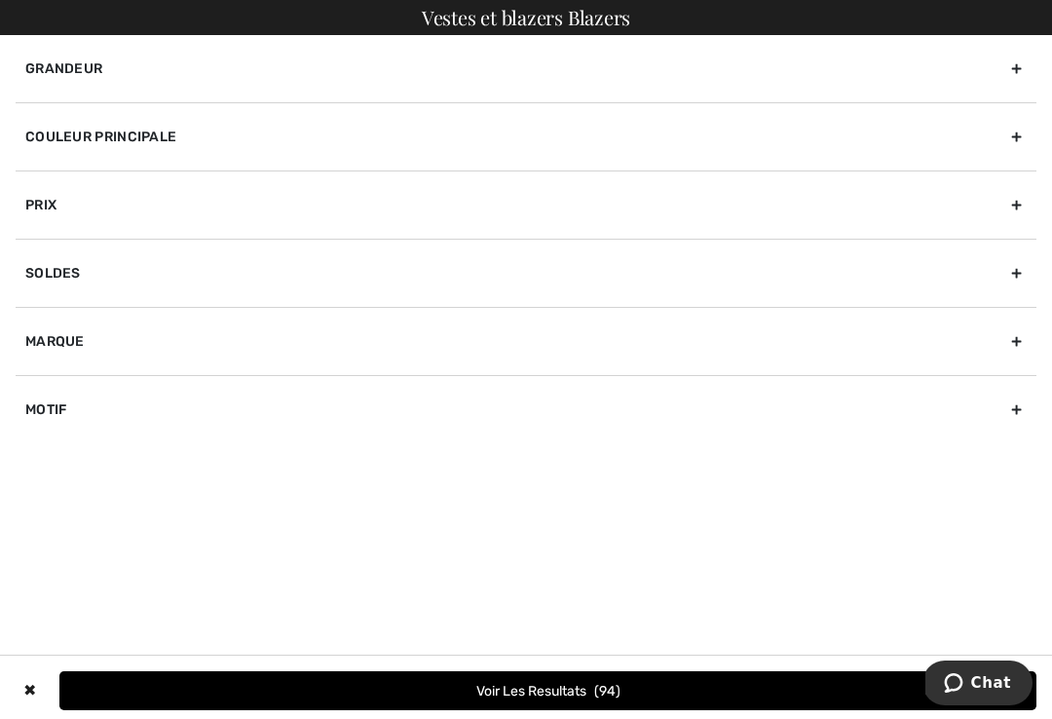
click at [1023, 141] on div "Couleur Principale" at bounding box center [526, 136] width 1021 height 68
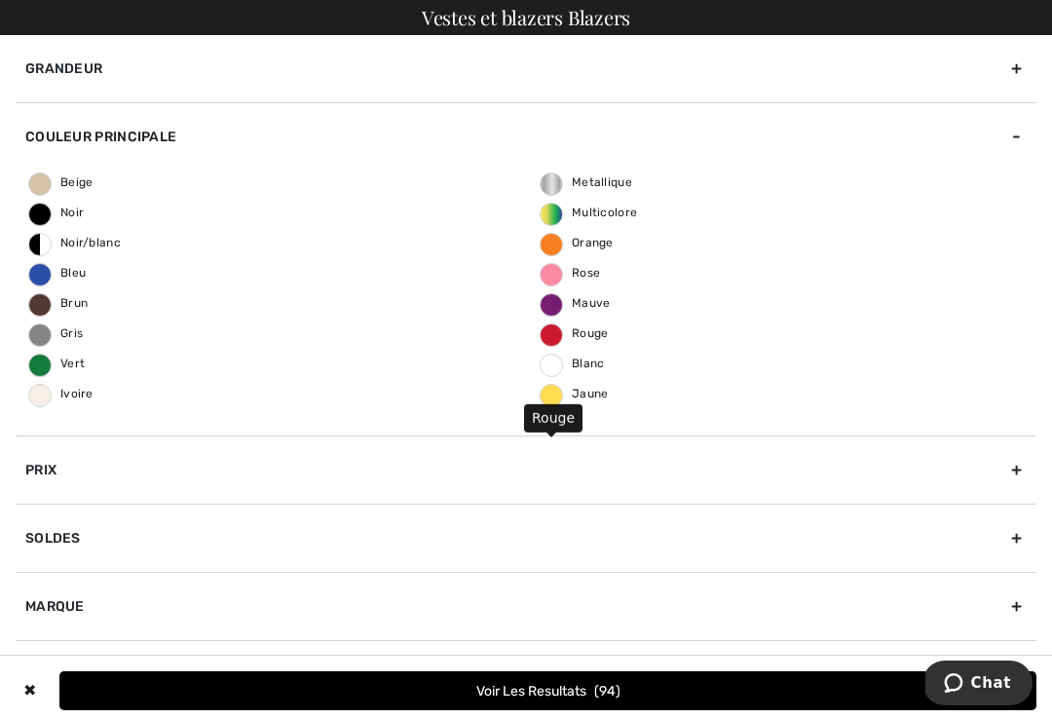
click at [554, 335] on span "Rouge" at bounding box center [575, 333] width 68 height 14
click at [0, 0] on input "Rouge" at bounding box center [0, 0] width 0 height 0
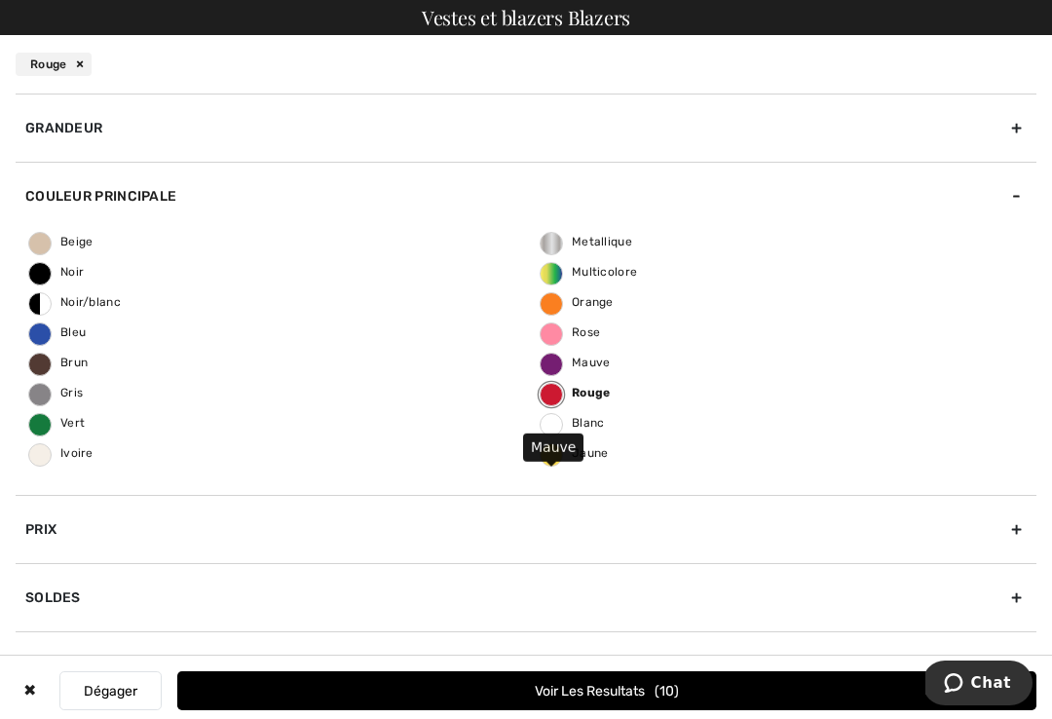
click at [555, 362] on span "Mauve" at bounding box center [576, 363] width 70 height 14
click at [0, 0] on input "Mauve" at bounding box center [0, 0] width 0 height 0
click at [656, 686] on button "Voir les resultats 12" at bounding box center [606, 690] width 859 height 39
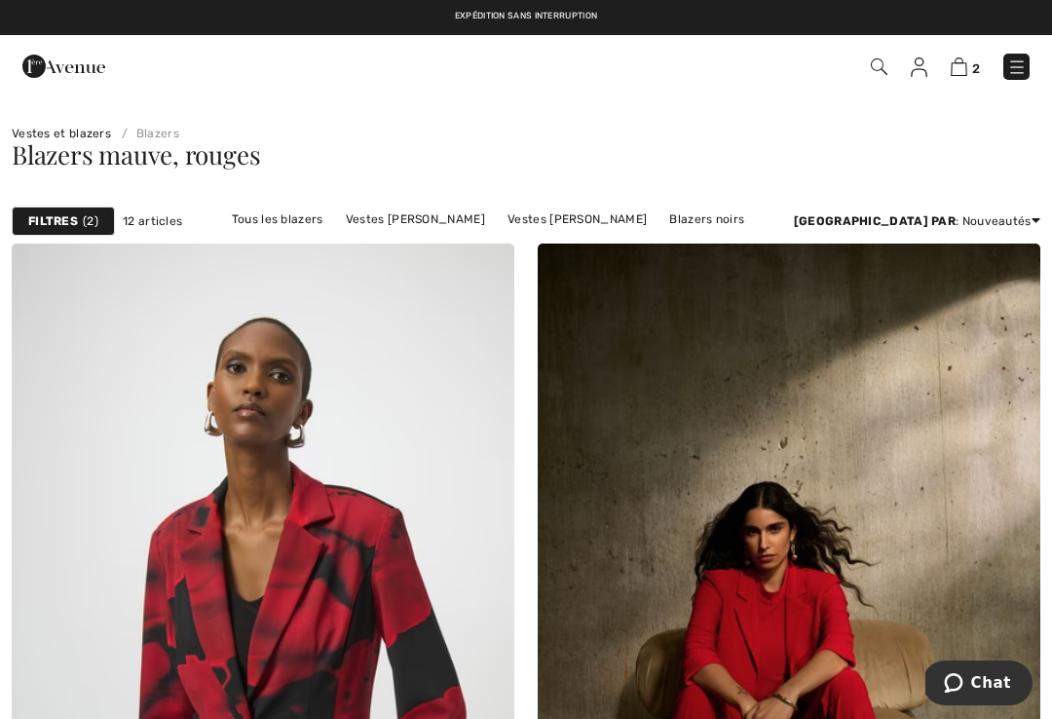
click at [290, 231] on link "Tous les blazers" at bounding box center [277, 219] width 111 height 25
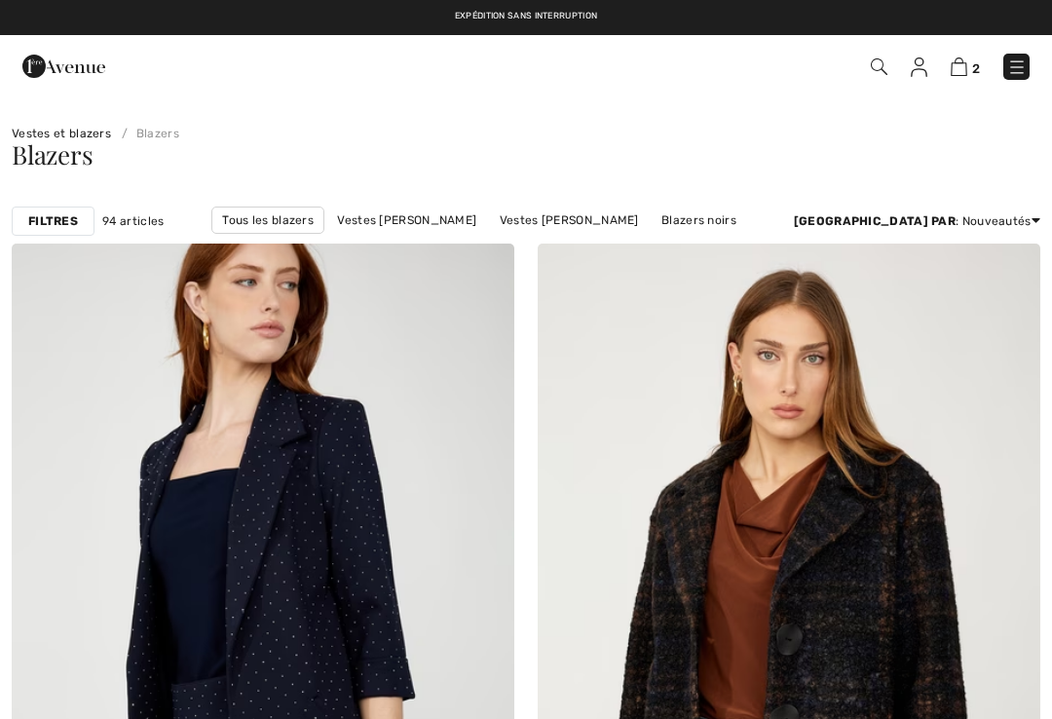
checkbox input "true"
click at [566, 223] on link "Vestes Frank Lyman" at bounding box center [569, 219] width 159 height 25
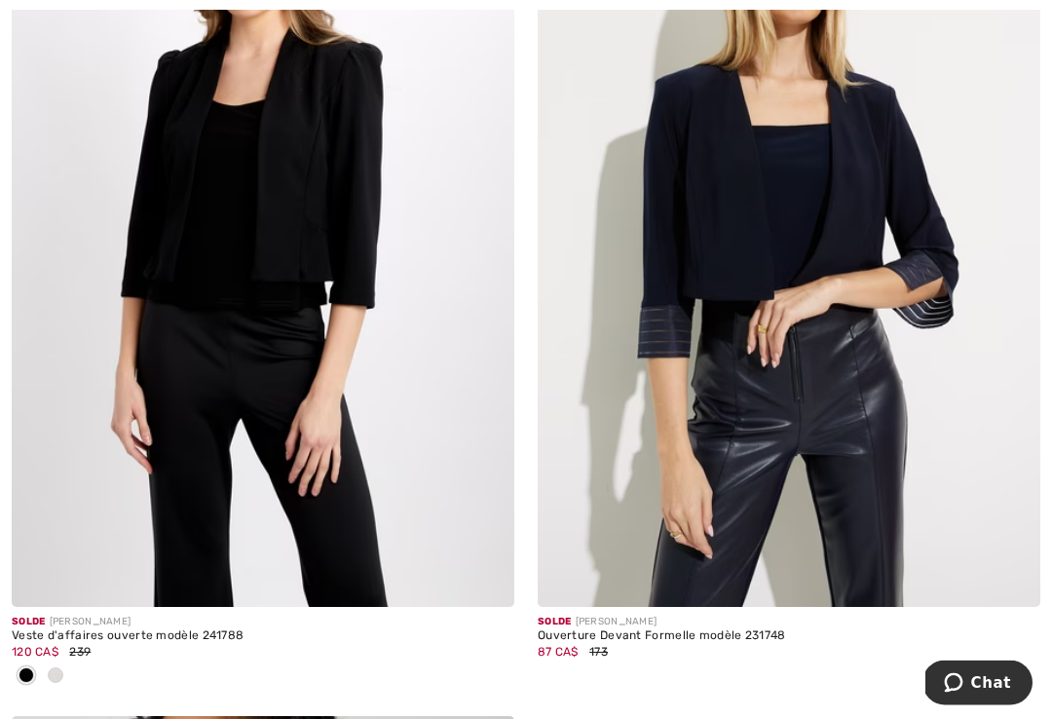
scroll to position [6437, 0]
click at [759, 439] on img at bounding box center [789, 230] width 503 height 754
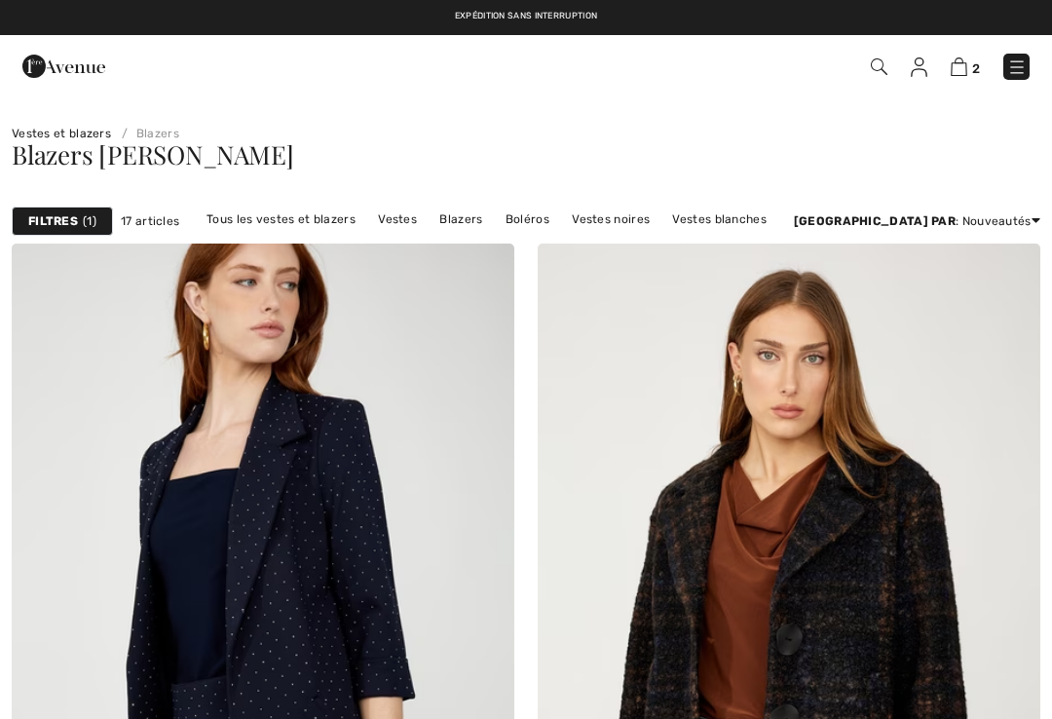
checkbox input "true"
click at [352, 221] on link "Tous les vestes et blazers" at bounding box center [281, 219] width 169 height 25
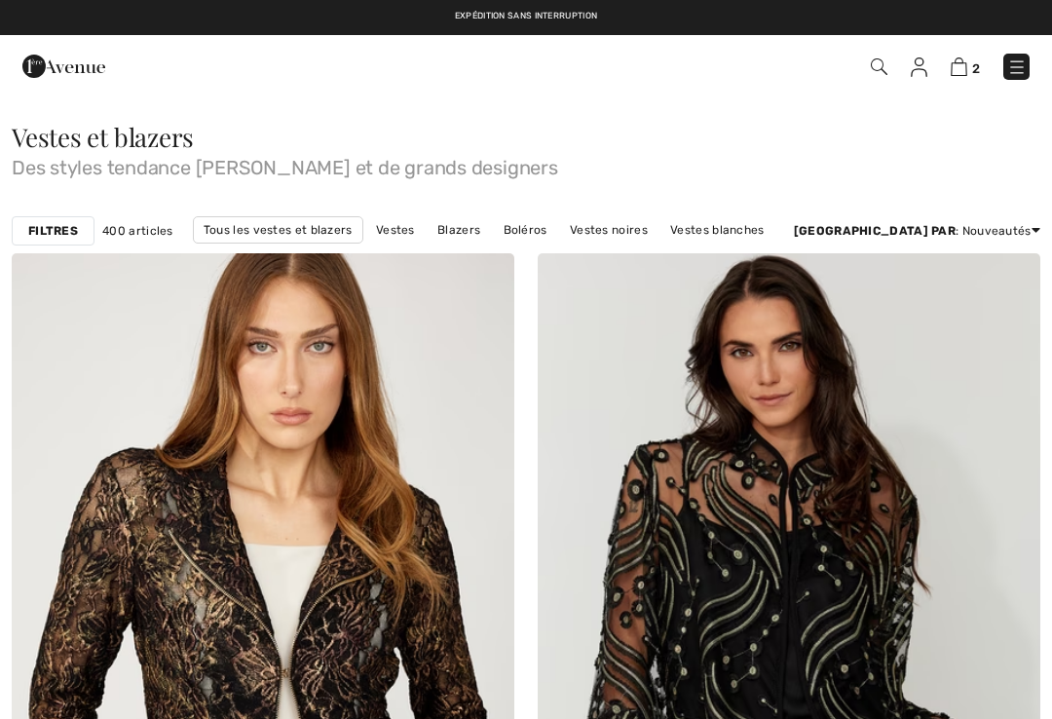
checkbox input "true"
click at [59, 225] on strong "Filtres" at bounding box center [53, 231] width 50 height 18
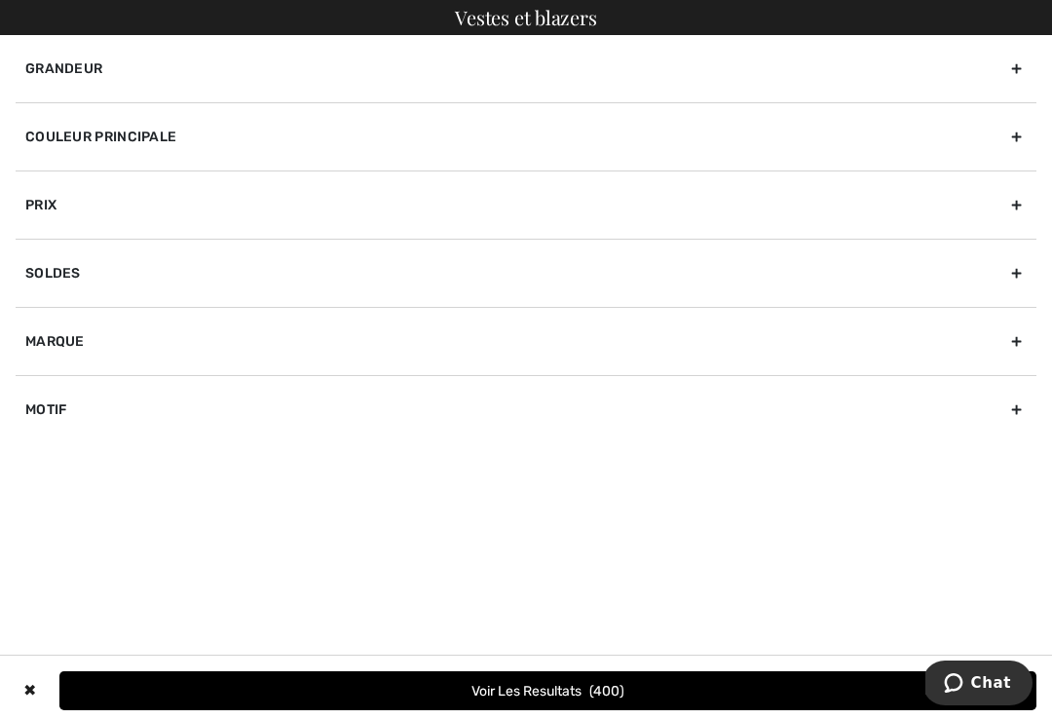
click at [1022, 75] on div "Grandeur" at bounding box center [526, 68] width 1021 height 67
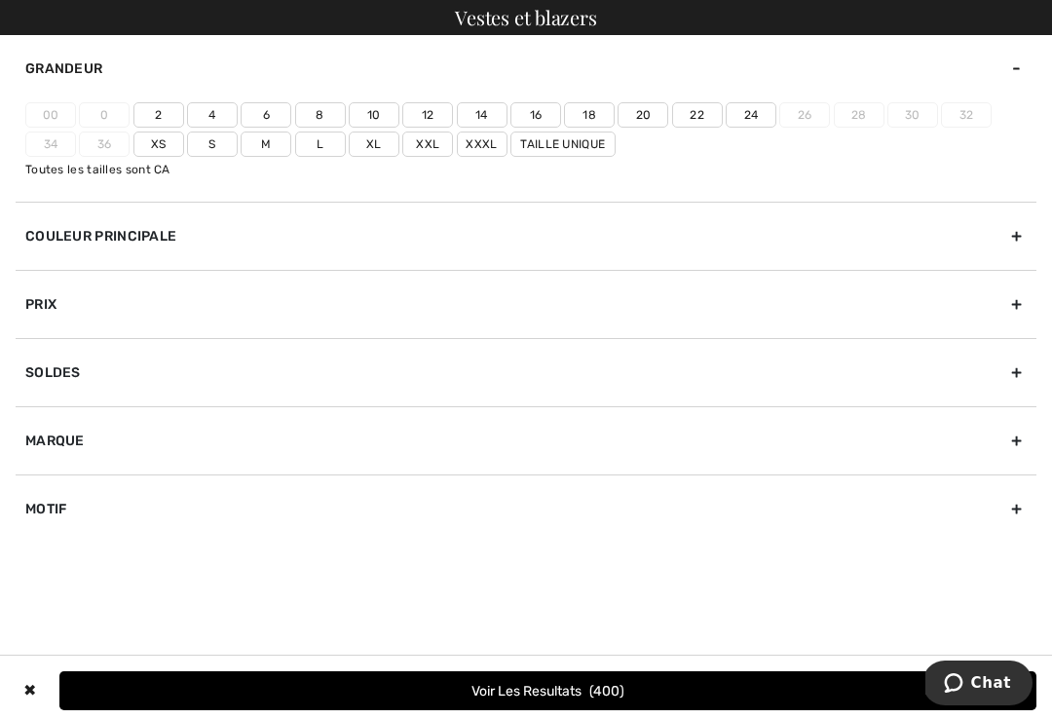
click at [1008, 232] on div "Couleur Principale" at bounding box center [526, 236] width 1021 height 68
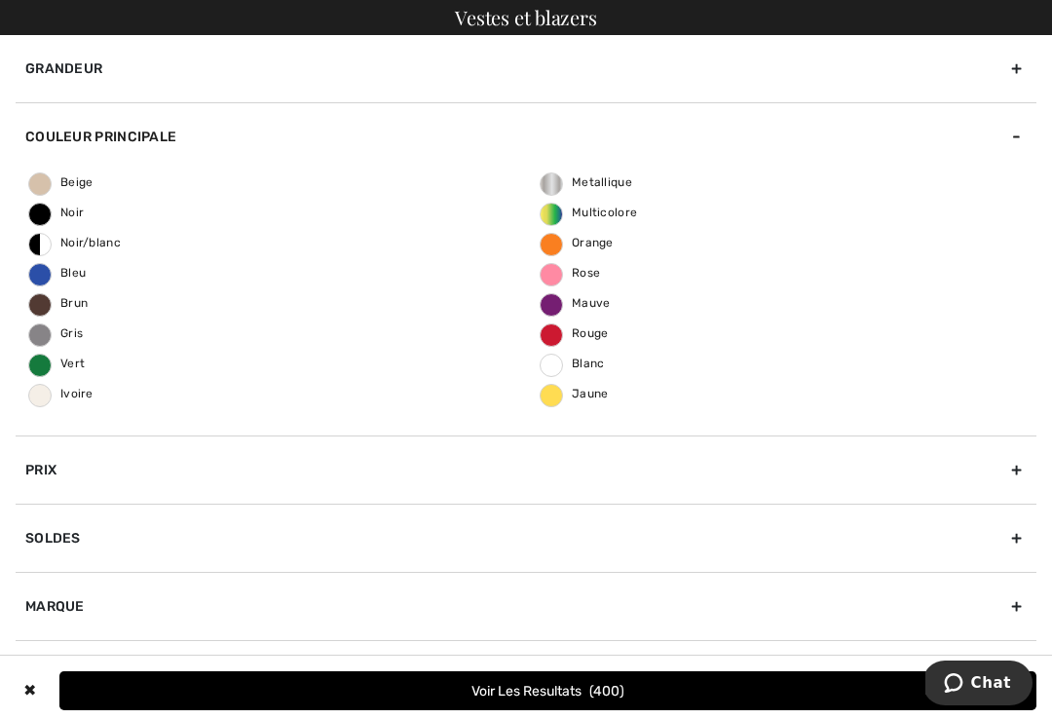
click at [557, 337] on span "Rouge" at bounding box center [575, 333] width 68 height 14
click at [0, 0] on input "Rouge" at bounding box center [0, 0] width 0 height 0
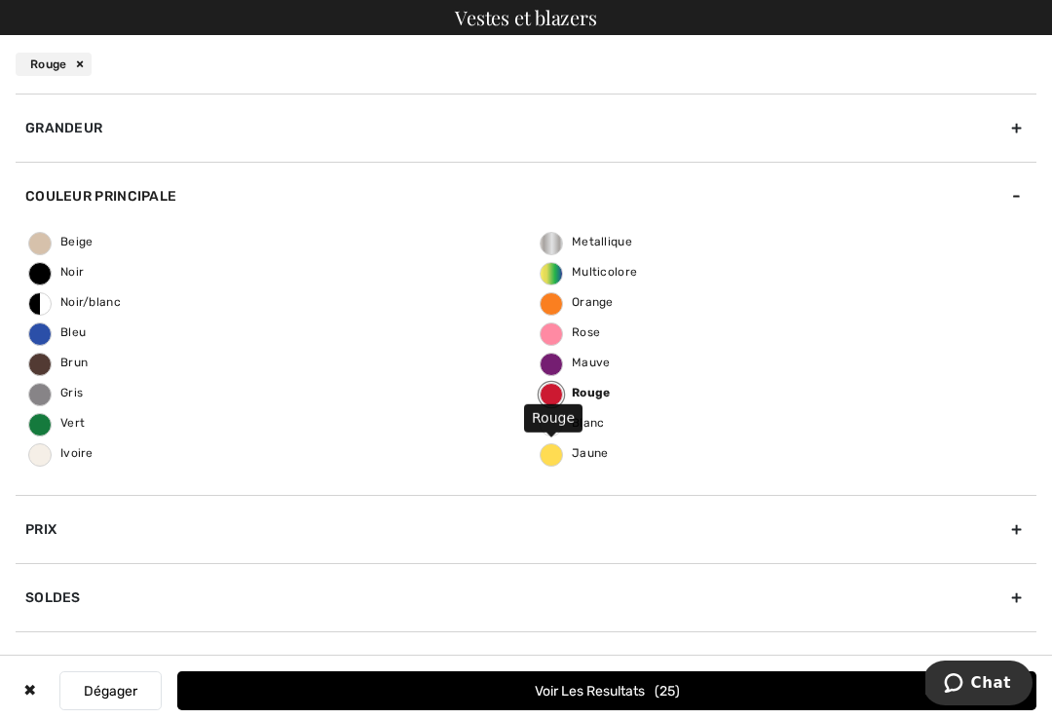
click at [552, 330] on span "Rose" at bounding box center [570, 332] width 59 height 14
click at [0, 0] on input "Rose" at bounding box center [0, 0] width 0 height 0
click at [555, 367] on span "Mauve" at bounding box center [576, 363] width 70 height 14
click at [0, 0] on input "Mauve" at bounding box center [0, 0] width 0 height 0
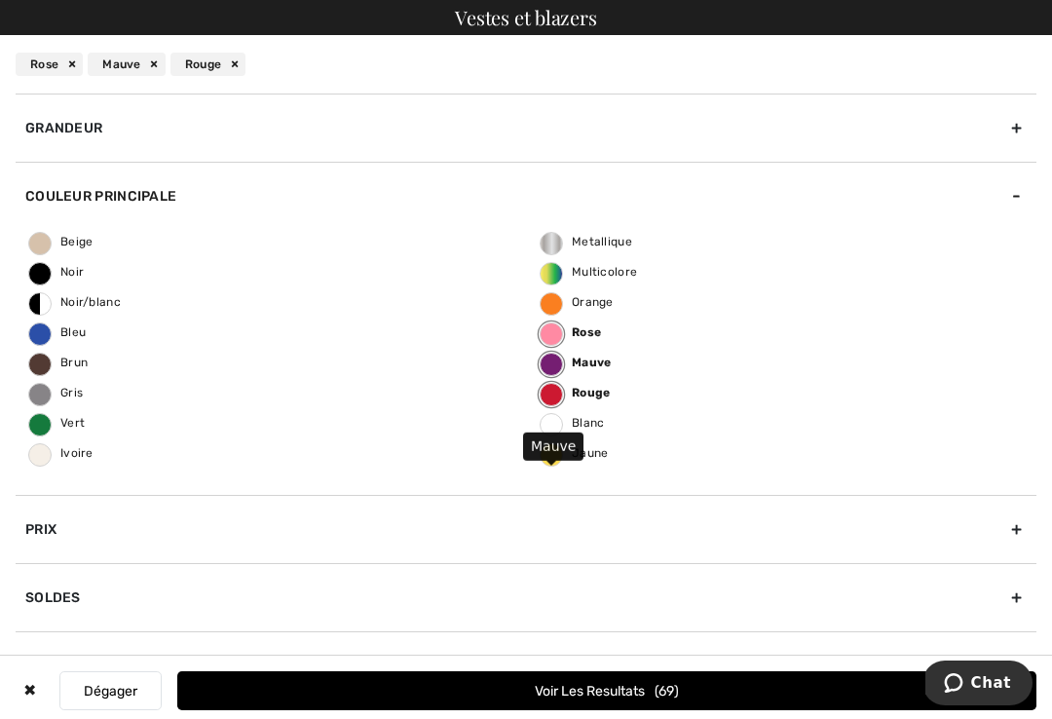
click at [787, 374] on div "Beige Noir Noir/blanc Bleu Brun Gris Vert Ivoire Metallique Multicolore Orange …" at bounding box center [526, 362] width 1021 height 265
click at [648, 695] on button "Voir les resultats 69" at bounding box center [606, 690] width 859 height 39
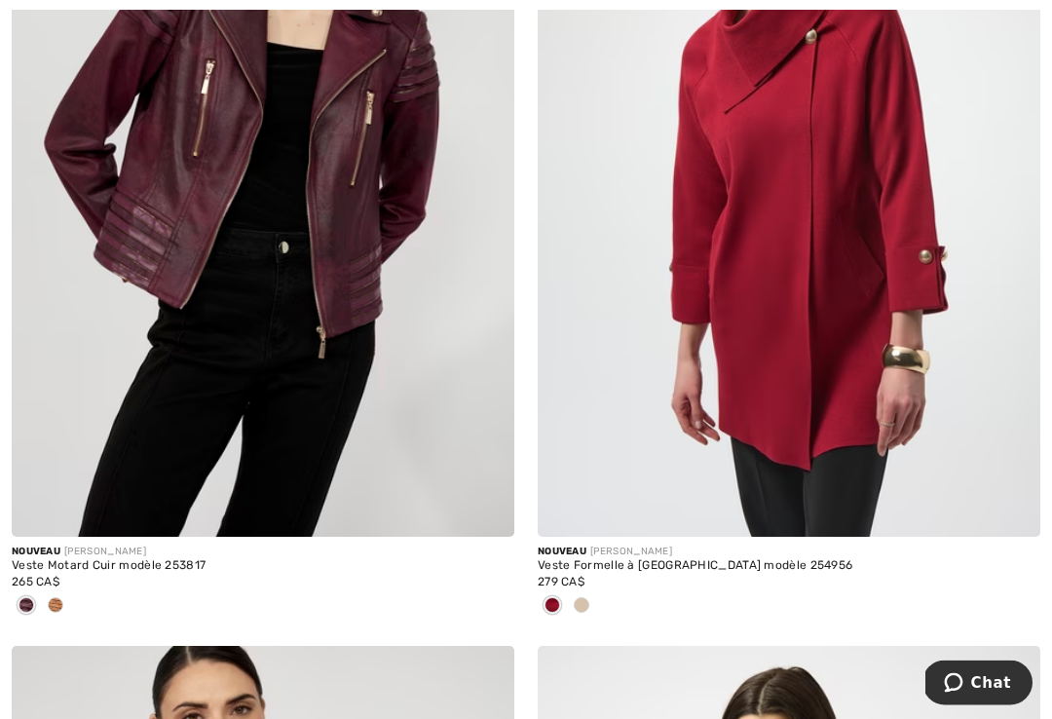
scroll to position [2984, 0]
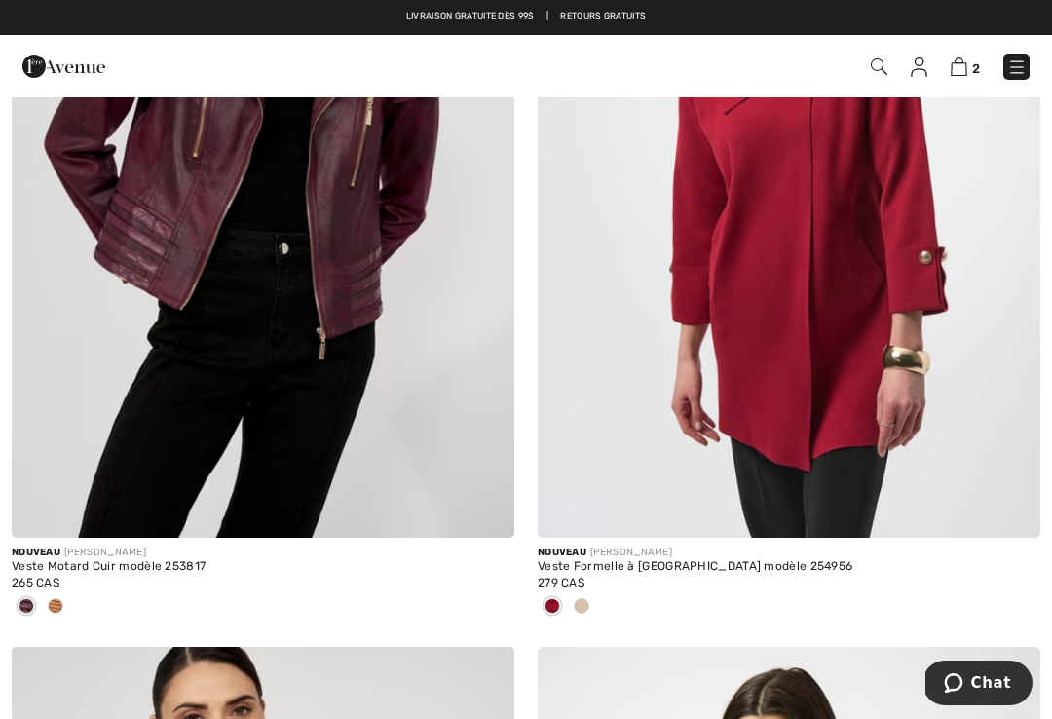
click at [295, 229] on img at bounding box center [263, 161] width 503 height 754
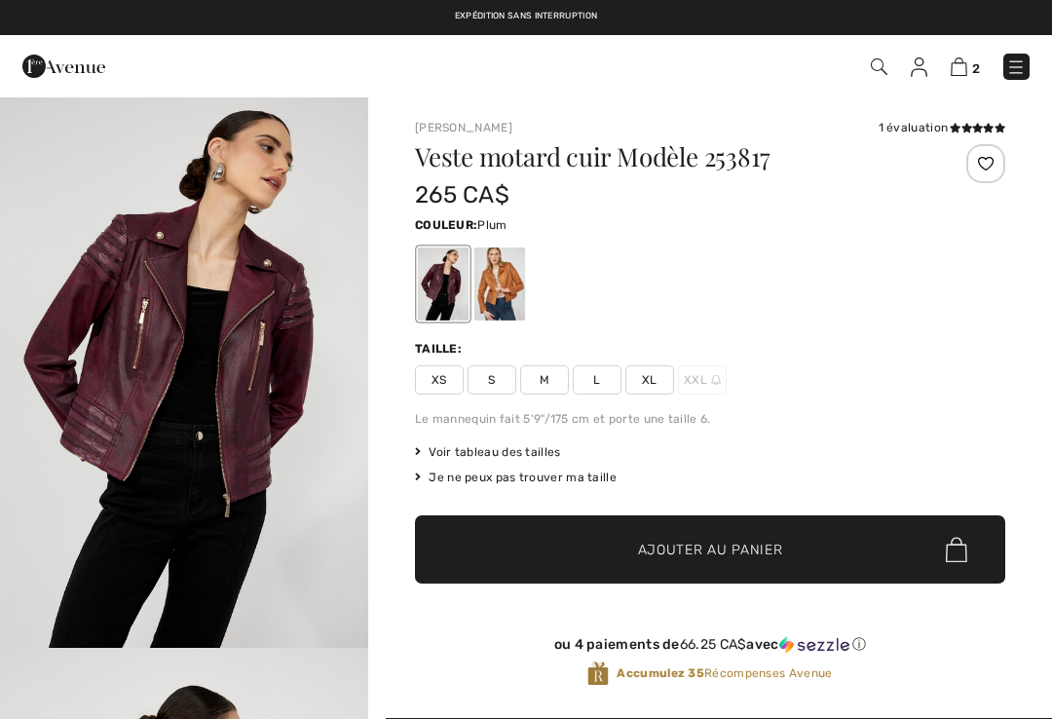
checkbox input "true"
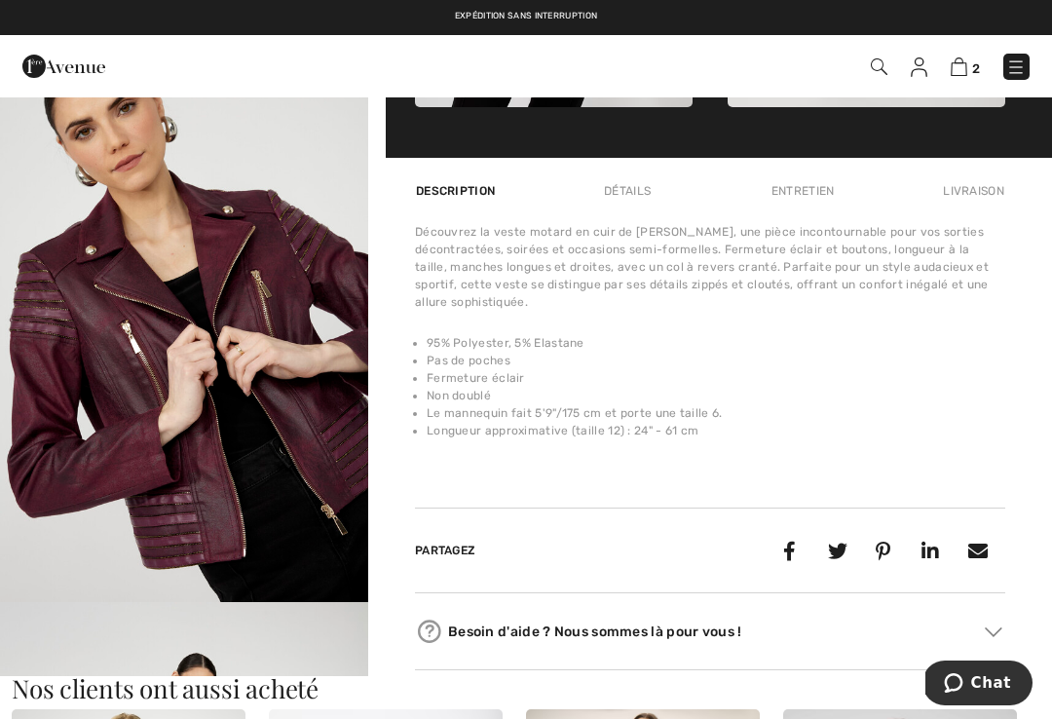
scroll to position [1146, 0]
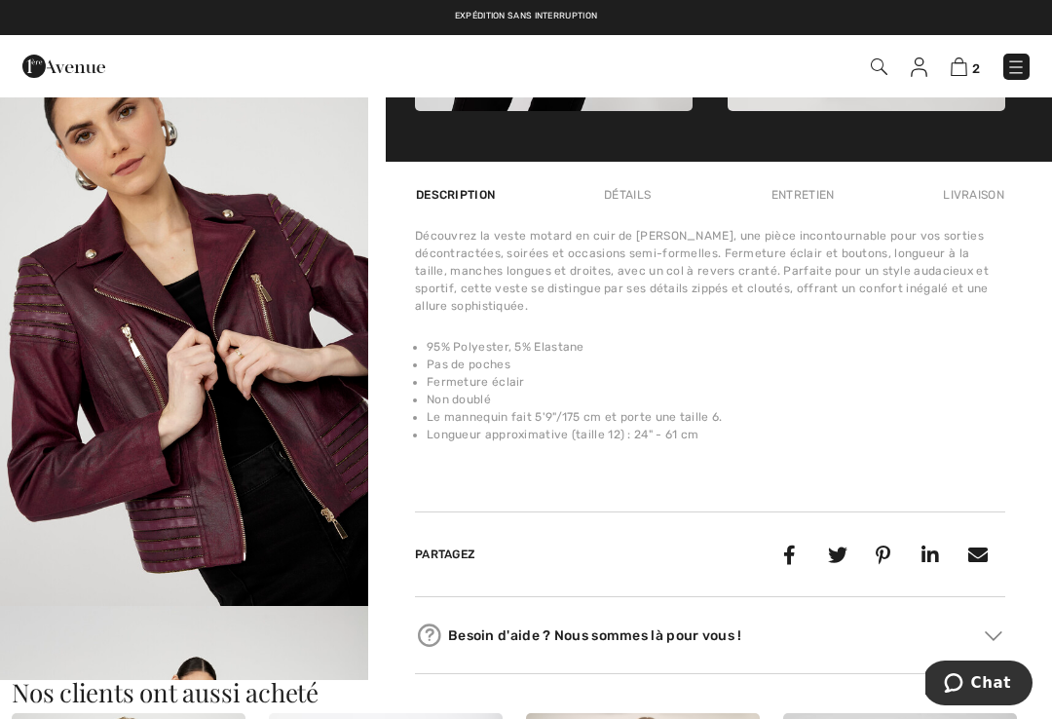
click at [964, 71] on img at bounding box center [959, 66] width 17 height 19
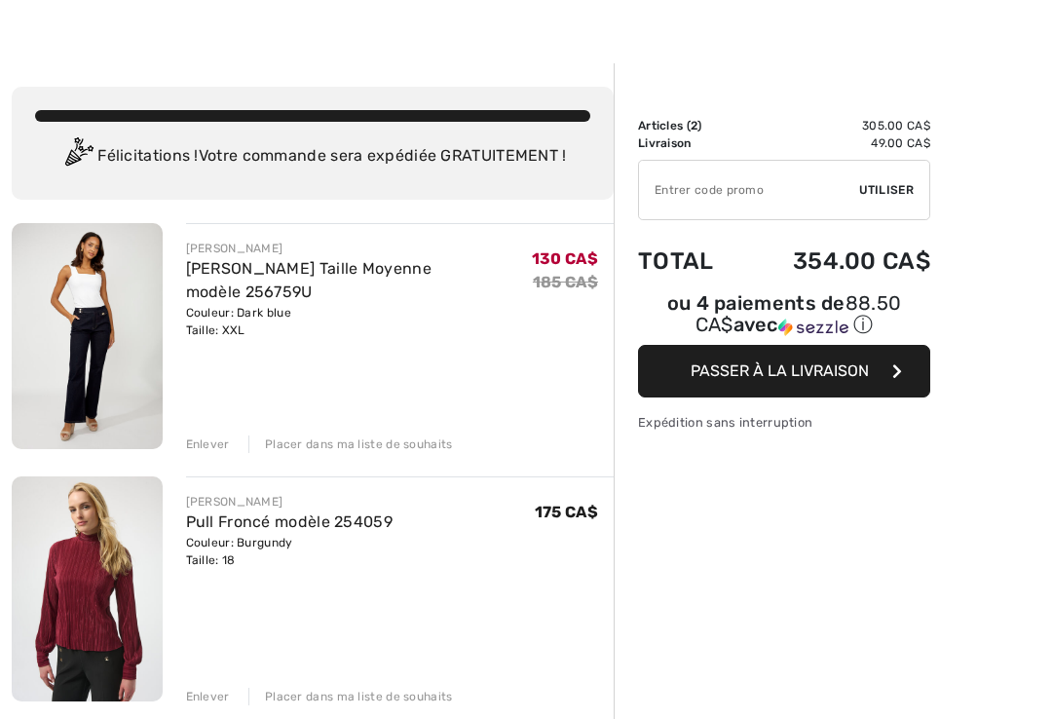
scroll to position [31, 0]
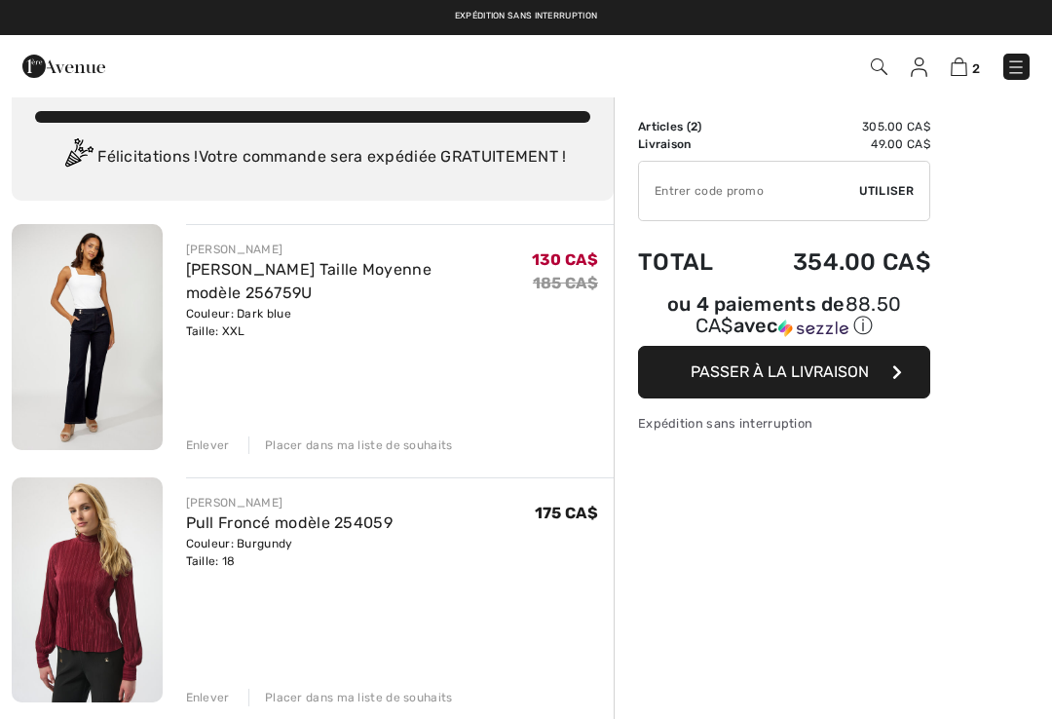
click at [215, 699] on div "Enlever" at bounding box center [208, 698] width 44 height 18
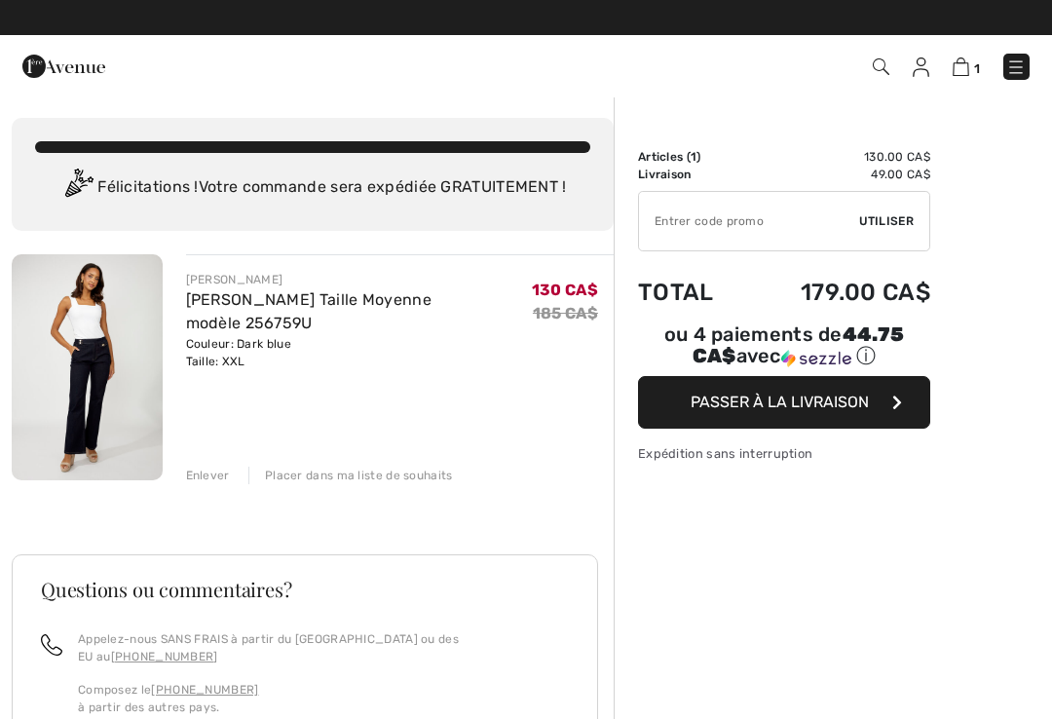
scroll to position [0, 0]
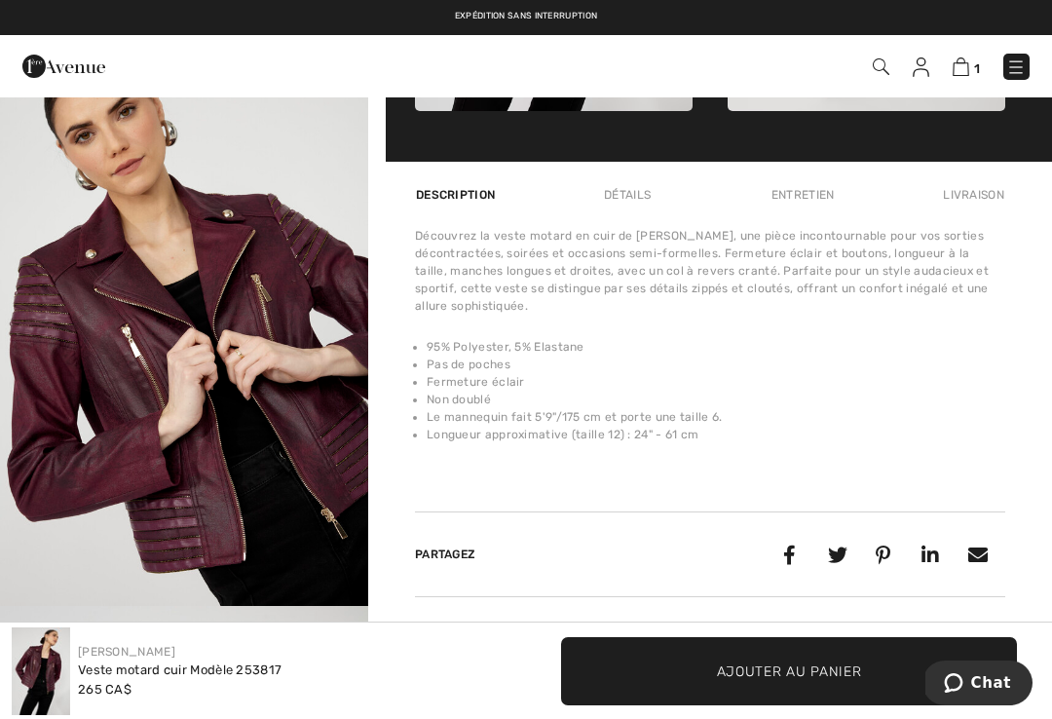
click at [640, 203] on div "Détails" at bounding box center [627, 194] width 80 height 35
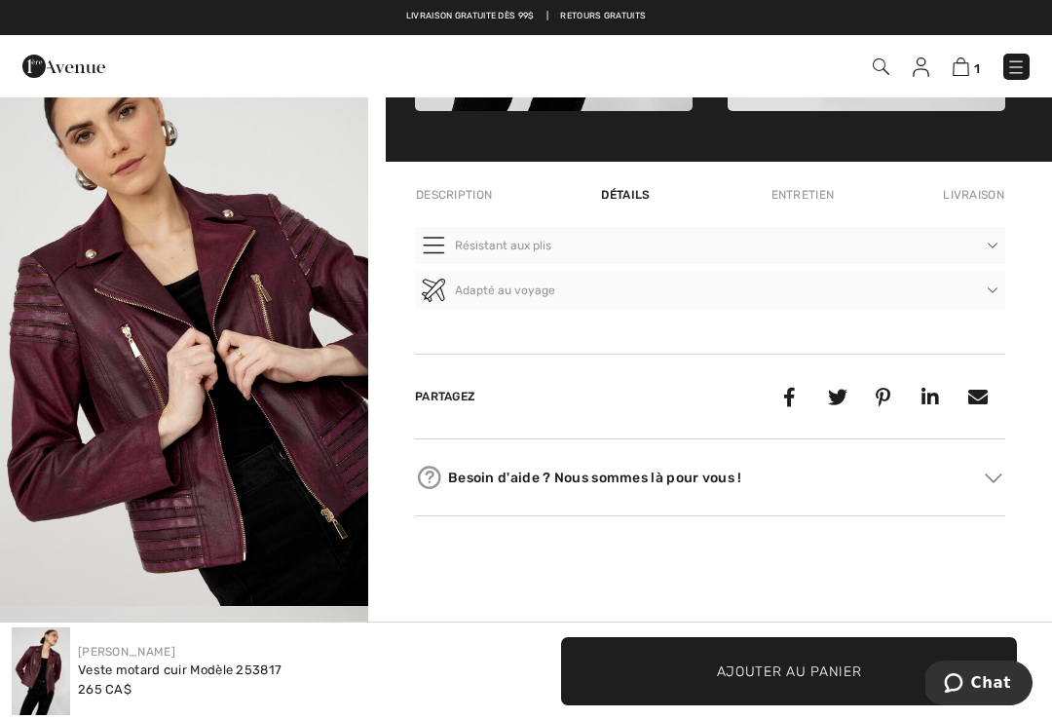
click at [631, 194] on div "Détails" at bounding box center [625, 194] width 82 height 35
click at [505, 253] on button "Résistant aux plis" at bounding box center [710, 245] width 590 height 37
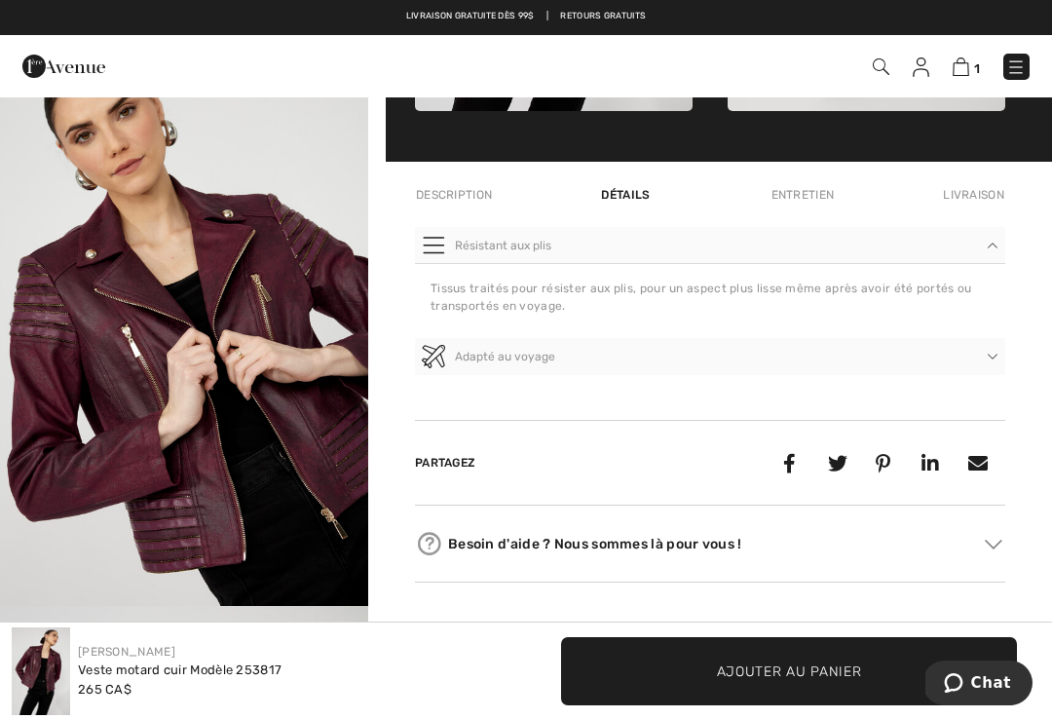
click at [811, 195] on div "Entretien" at bounding box center [803, 194] width 96 height 35
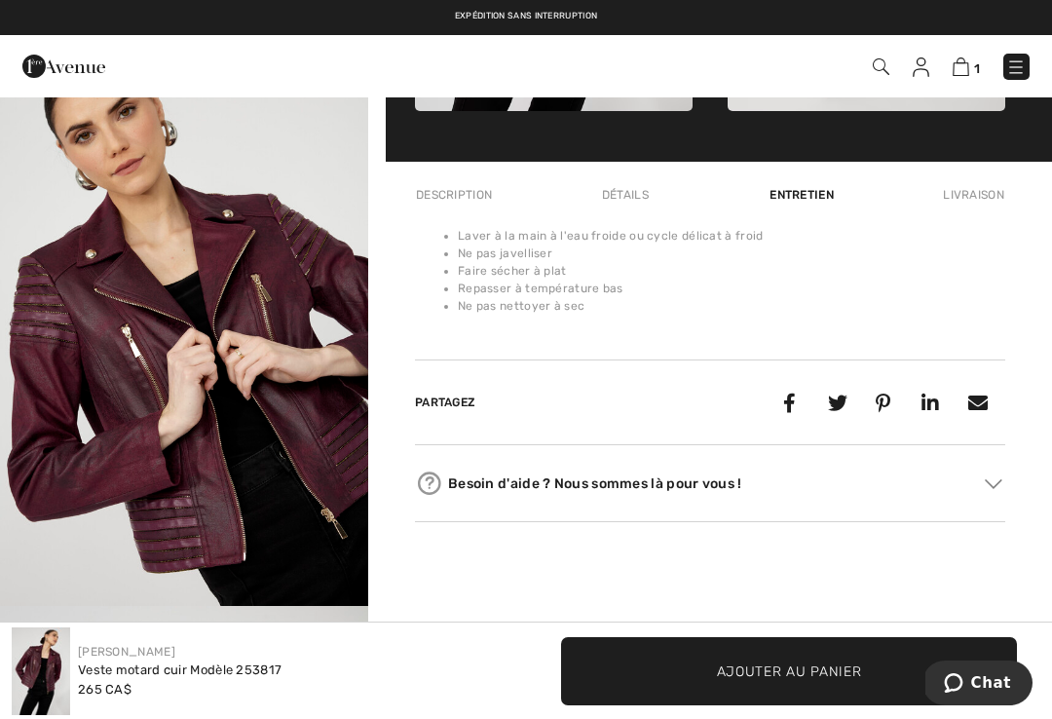
click at [983, 195] on div "Livraison" at bounding box center [971, 194] width 67 height 35
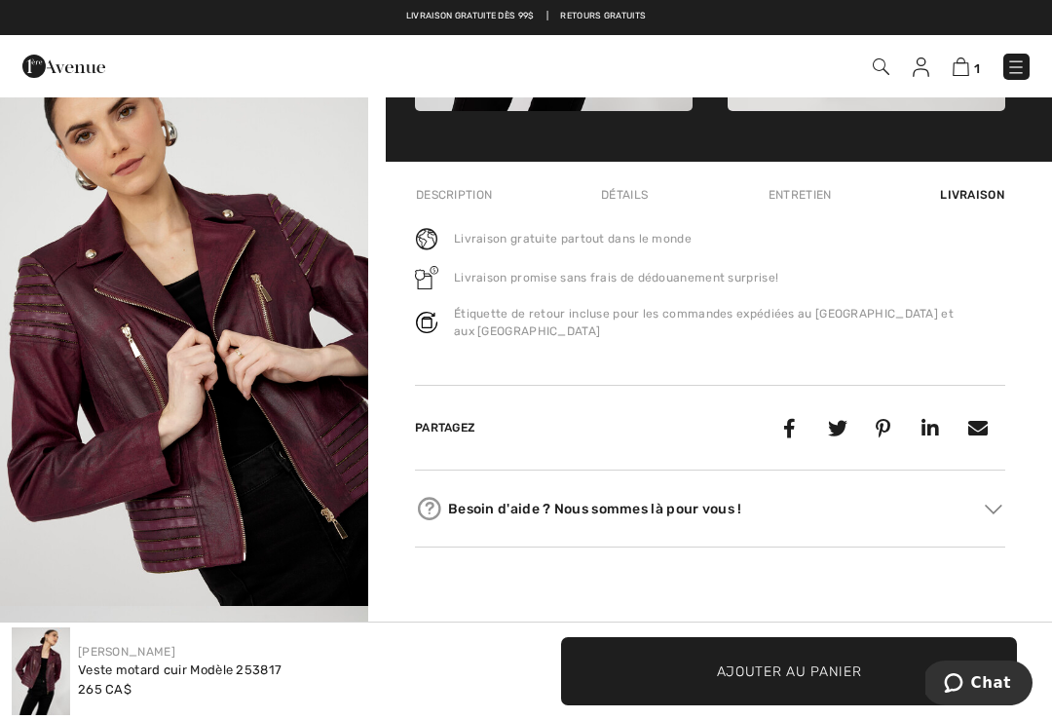
click at [444, 198] on div "Description" at bounding box center [456, 194] width 82 height 35
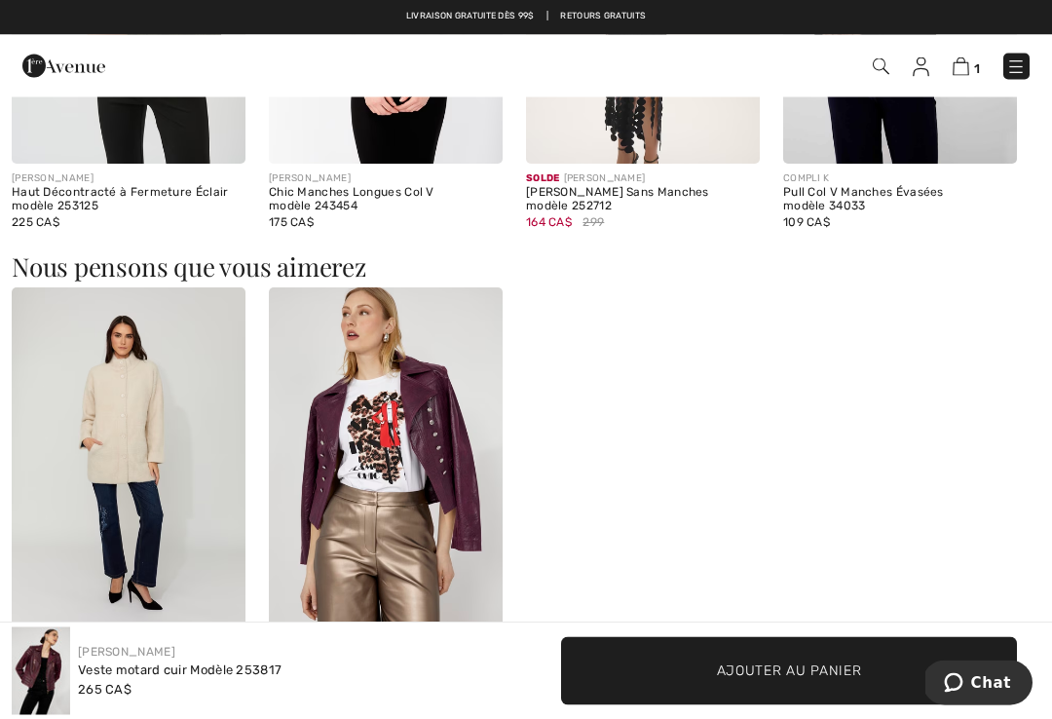
scroll to position [2047, 0]
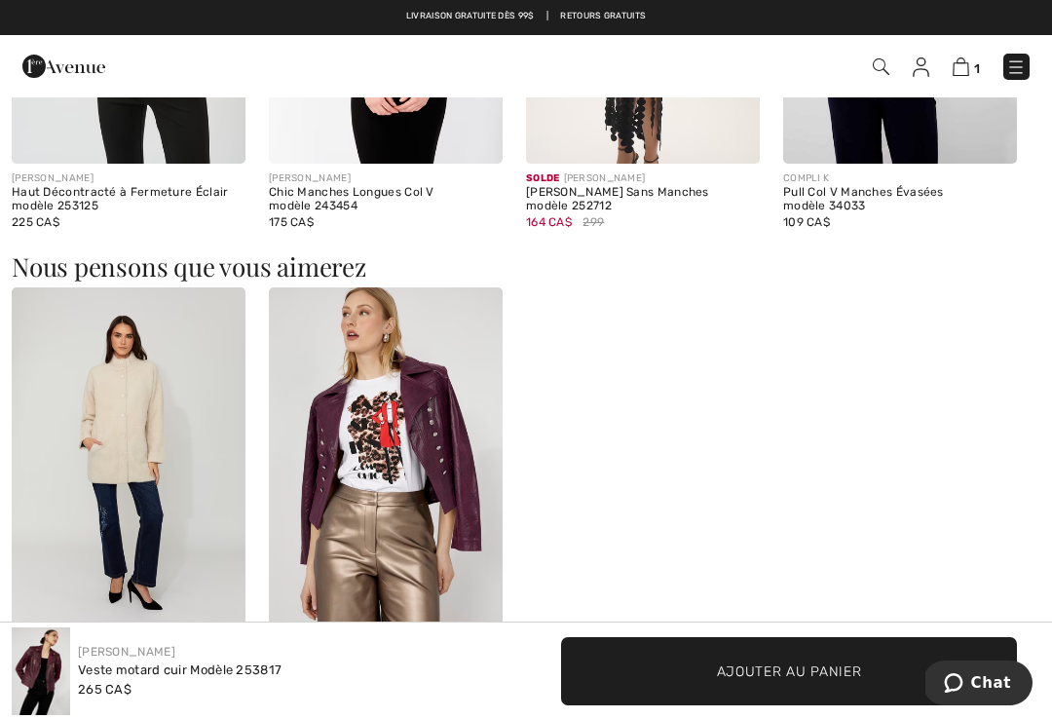
click at [456, 467] on img at bounding box center [386, 462] width 234 height 351
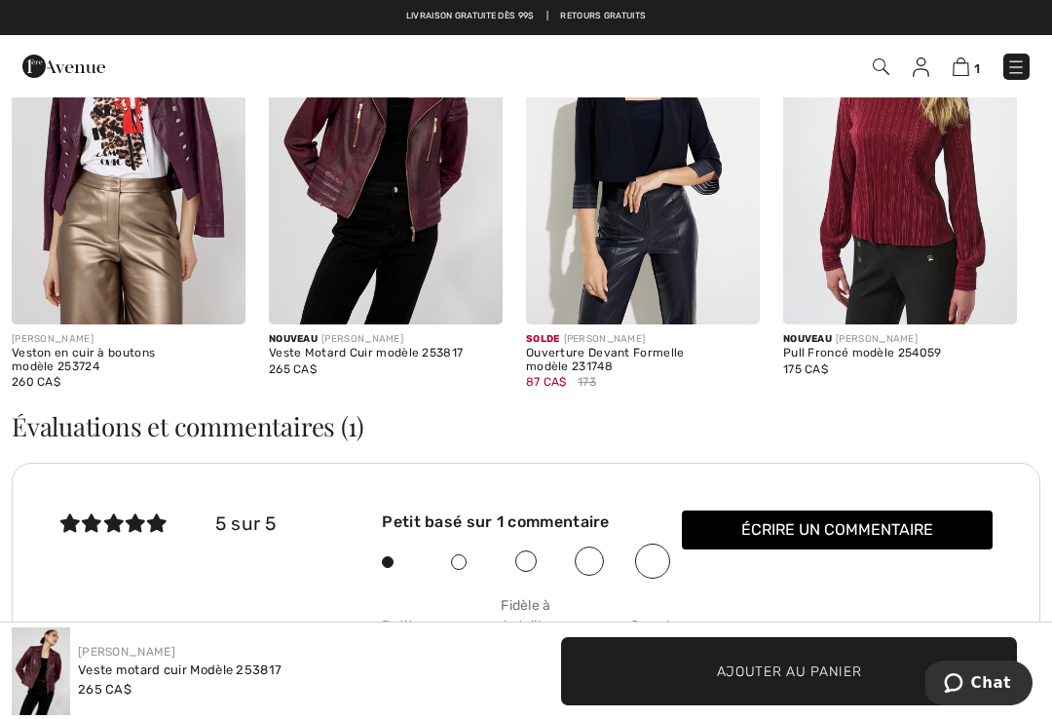
scroll to position [2820, 0]
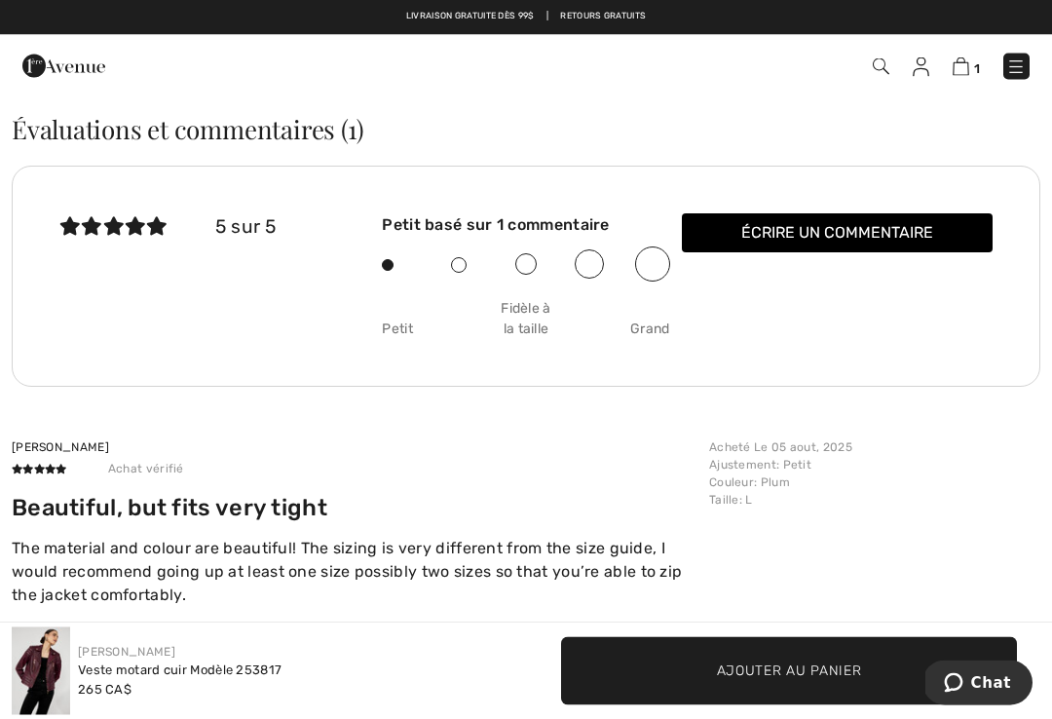
click at [821, 227] on button "Écrire un commentaire" at bounding box center [837, 233] width 311 height 39
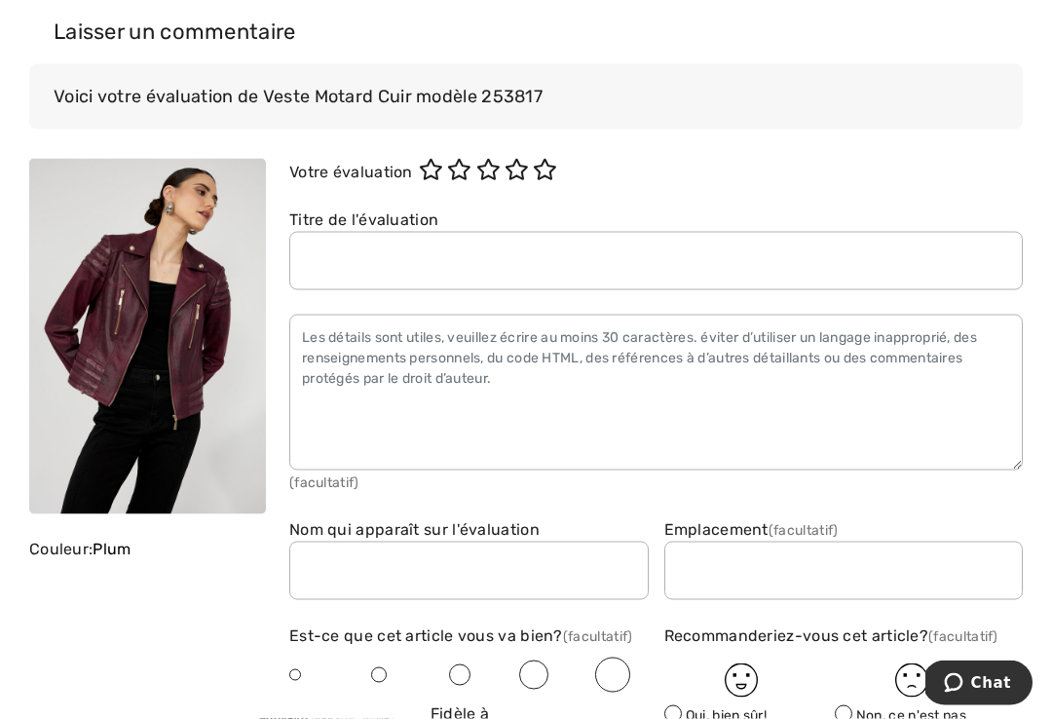
scroll to position [3118, 0]
click at [501, 176] on icon at bounding box center [488, 169] width 24 height 21
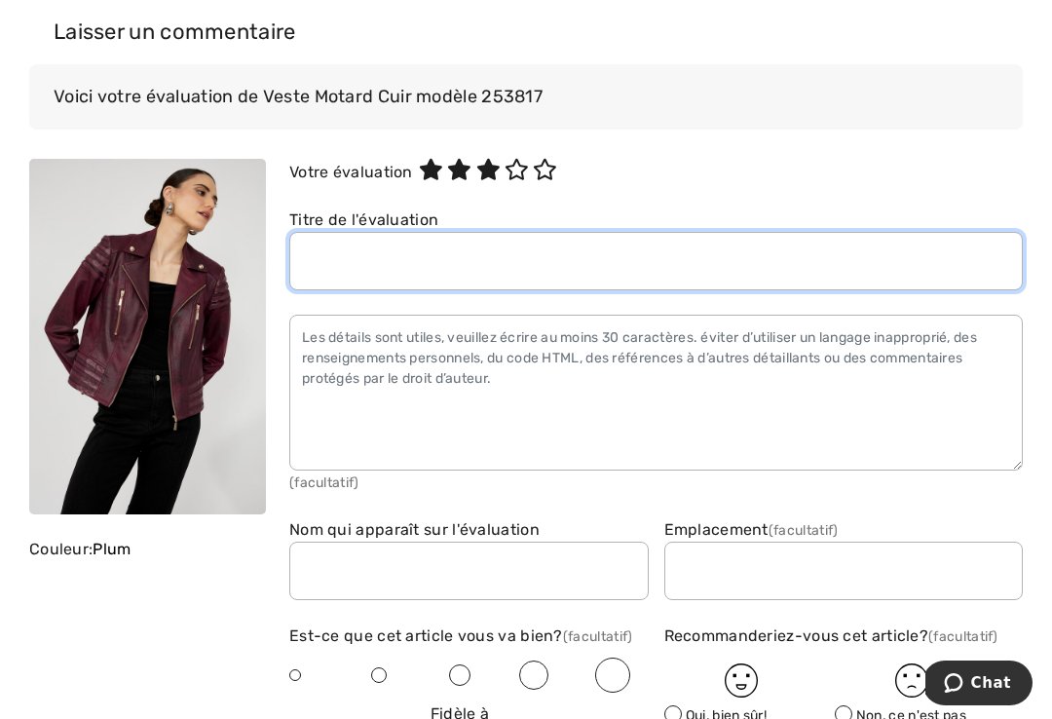
click at [327, 259] on input "text" at bounding box center [655, 261] width 733 height 58
click at [337, 255] on input "text" at bounding box center [655, 261] width 733 height 58
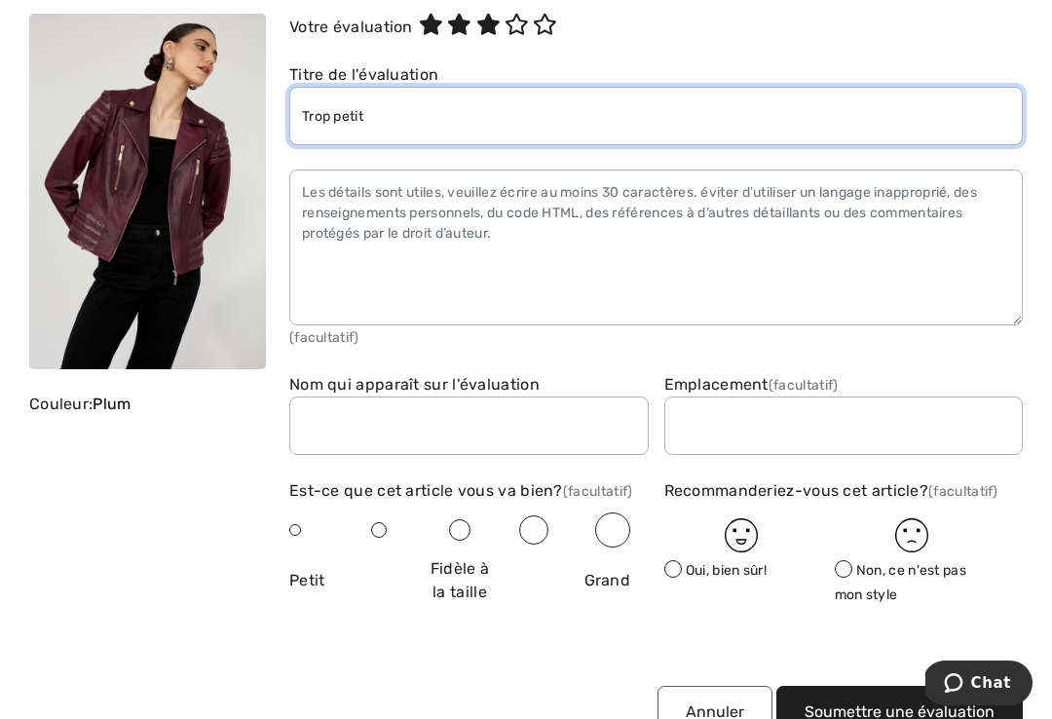
scroll to position [146, 0]
type input "Trop petit"
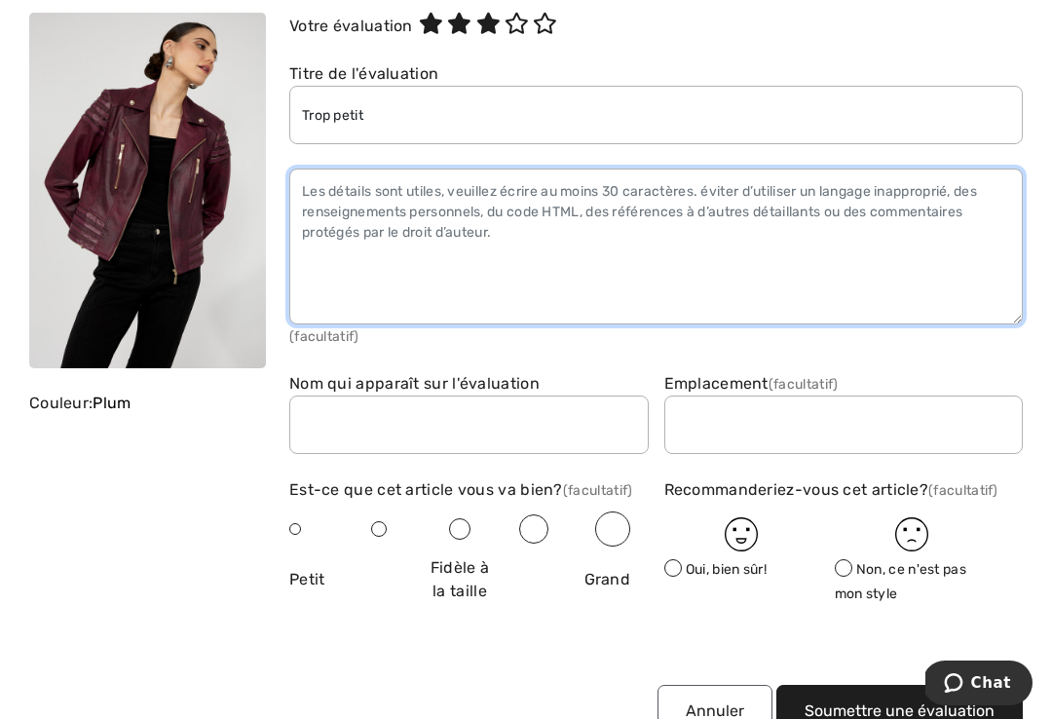
click at [322, 195] on textarea at bounding box center [655, 247] width 733 height 156
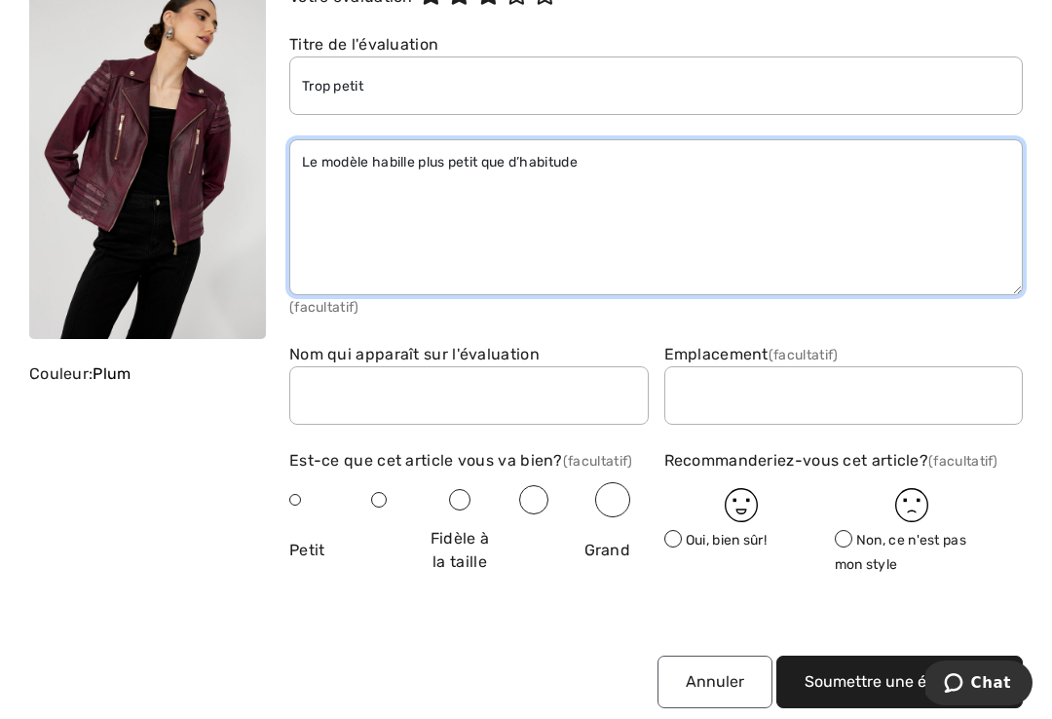
scroll to position [174, 0]
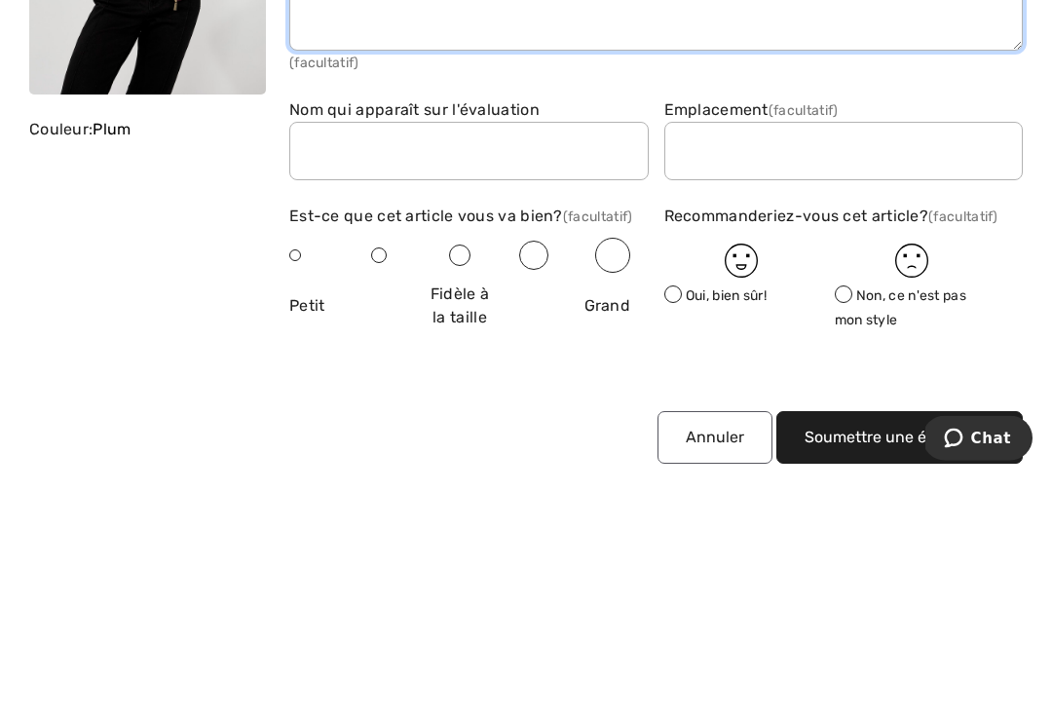
type textarea "Le modèle habille plus petit que d’habitude"
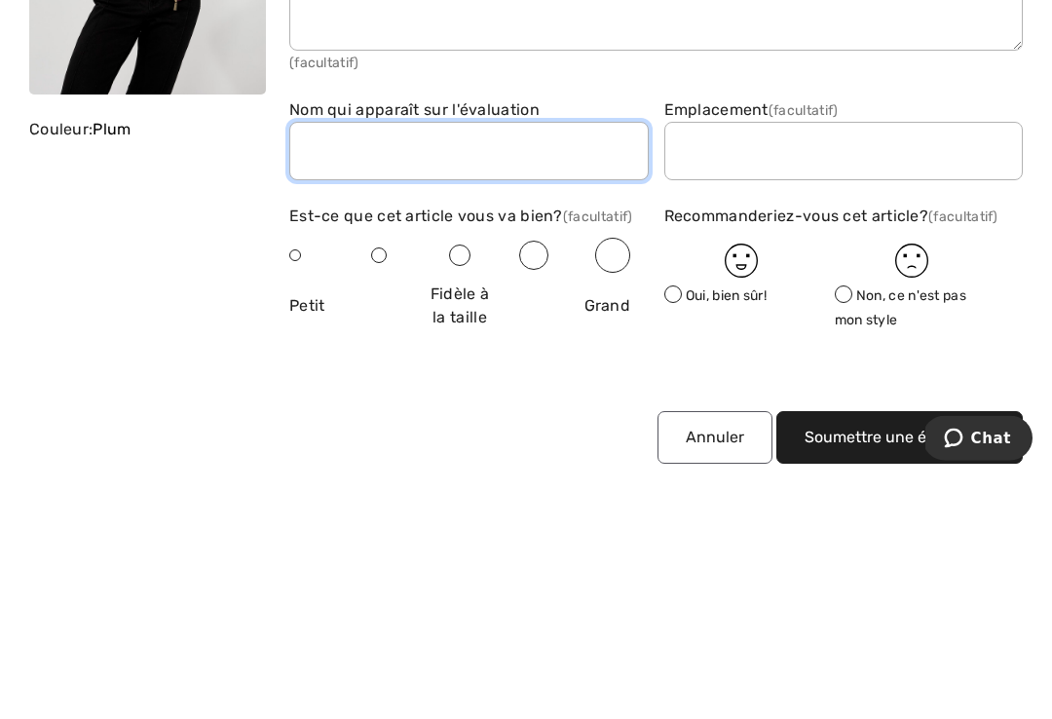
click at [327, 367] on input "text" at bounding box center [468, 396] width 359 height 58
type input "Carmen"
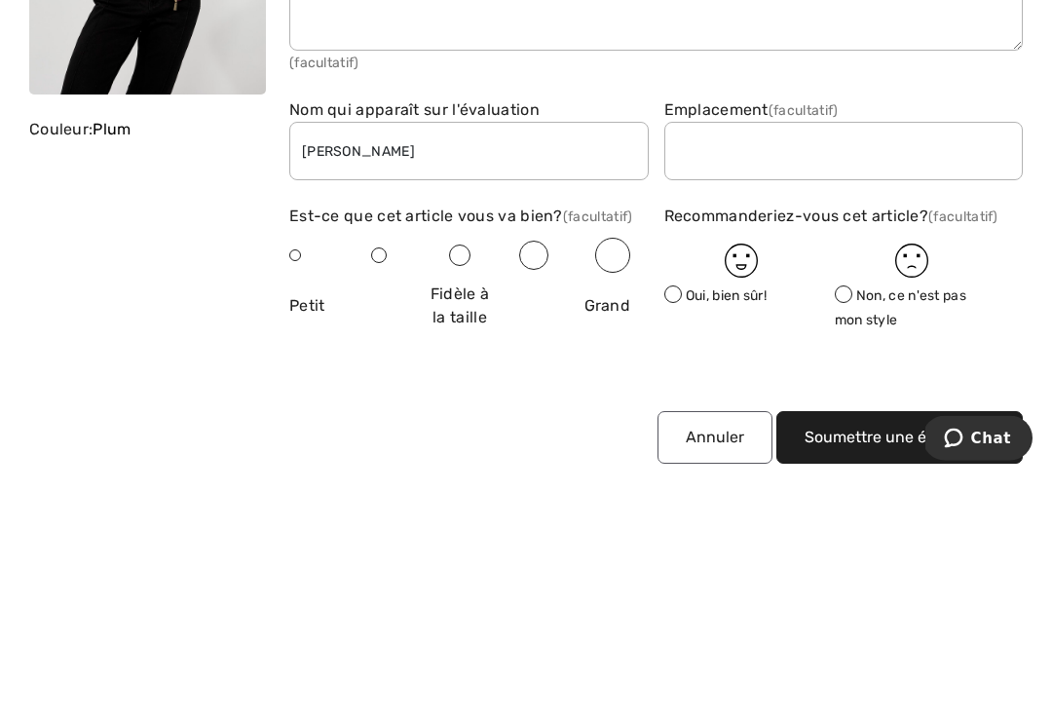
click at [290, 483] on div at bounding box center [323, 500] width 68 height 35
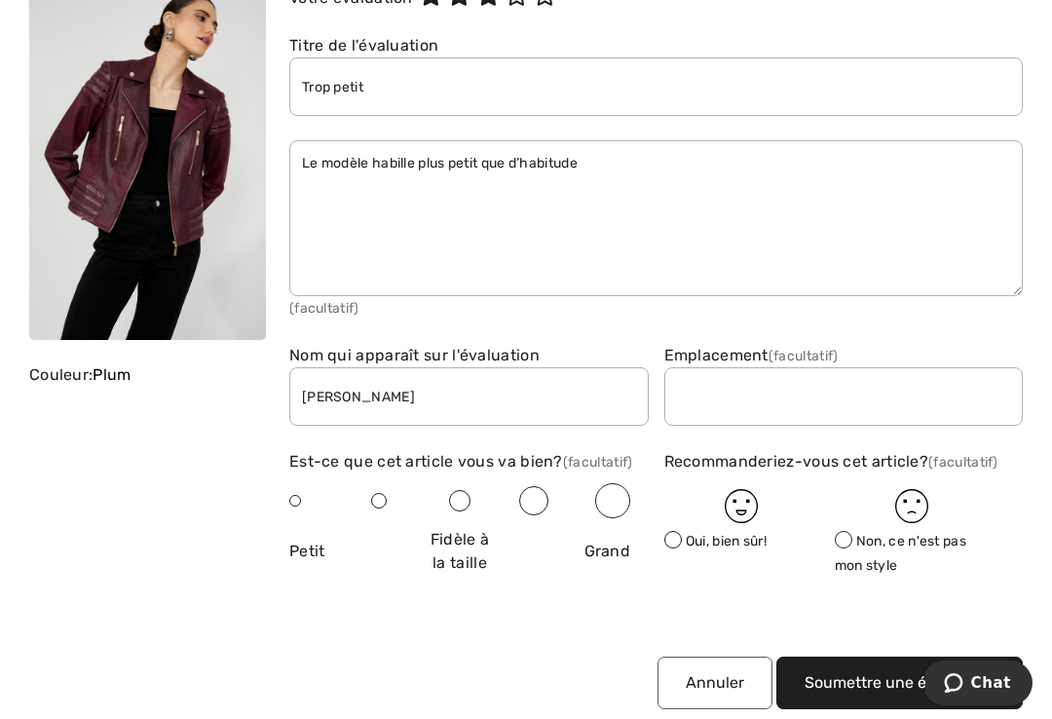
click at [296, 496] on span at bounding box center [295, 501] width 12 height 12
click at [669, 543] on span at bounding box center [673, 540] width 18 height 18
click at [729, 393] on input "text" at bounding box center [843, 396] width 359 height 58
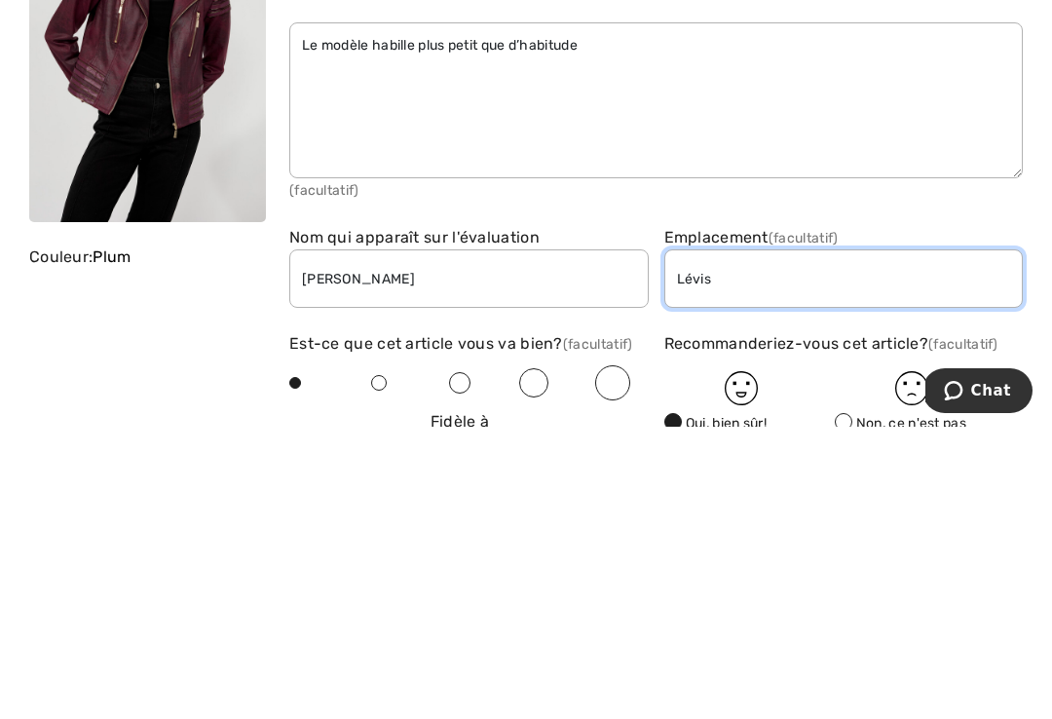
scroll to position [0, 0]
type input "Lévis"
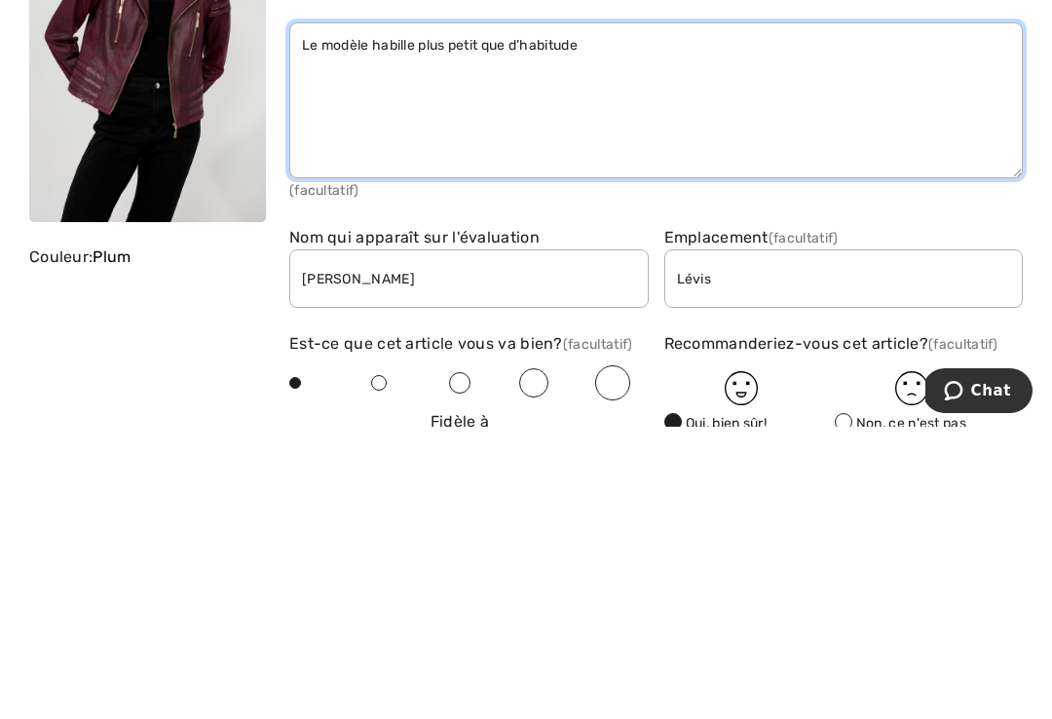
click at [609, 315] on textarea "Le modèle habille plus petit que d’habitude" at bounding box center [655, 393] width 733 height 156
click at [588, 315] on textarea "Le modèle habille plus petit que d’habitude" at bounding box center [655, 393] width 733 height 156
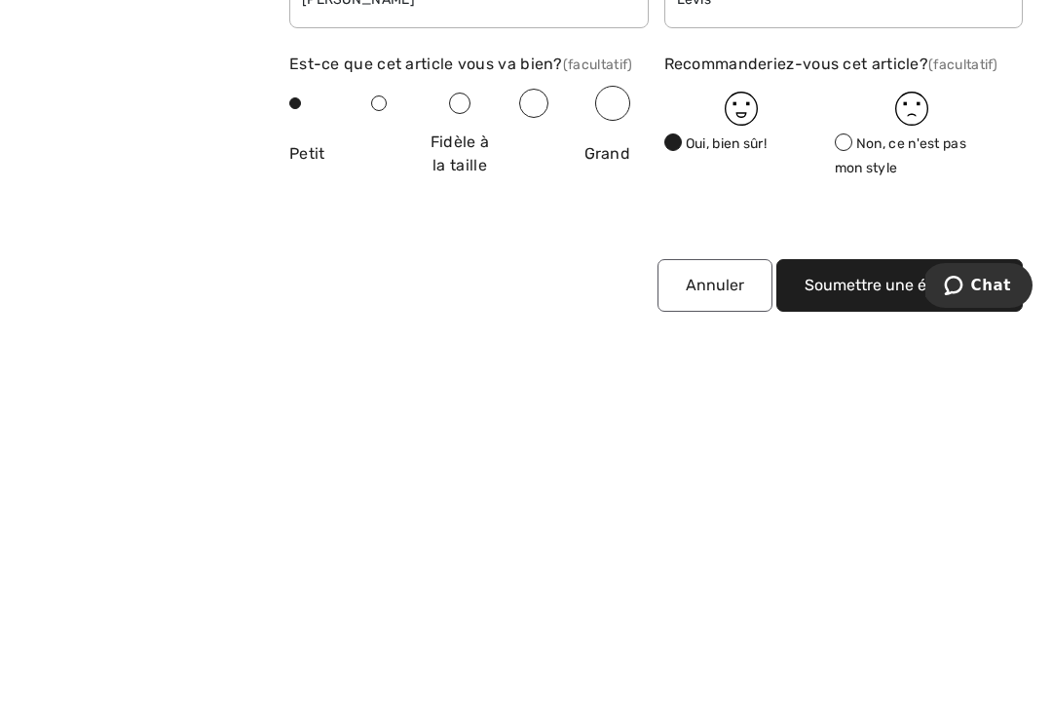
scroll to position [3737, 0]
type textarea "Le modèle habille plus petit que d’habitude. Je le veux xxl ou xxxl."
click at [883, 657] on button "Soumettre une évaluation" at bounding box center [899, 683] width 246 height 53
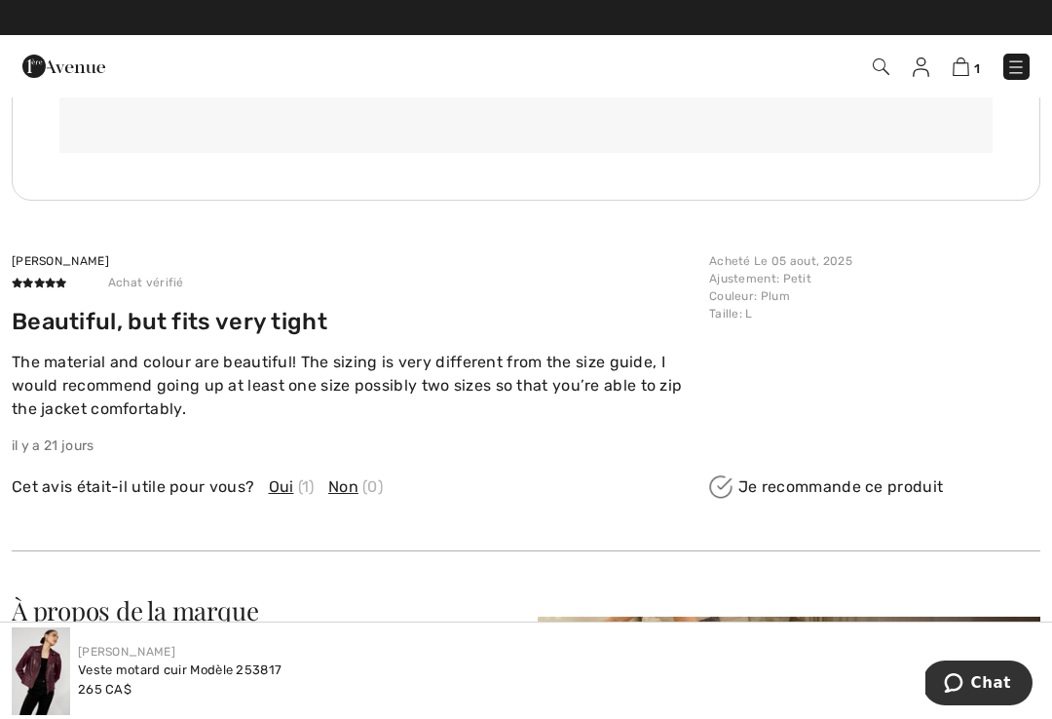
scroll to position [3601, 0]
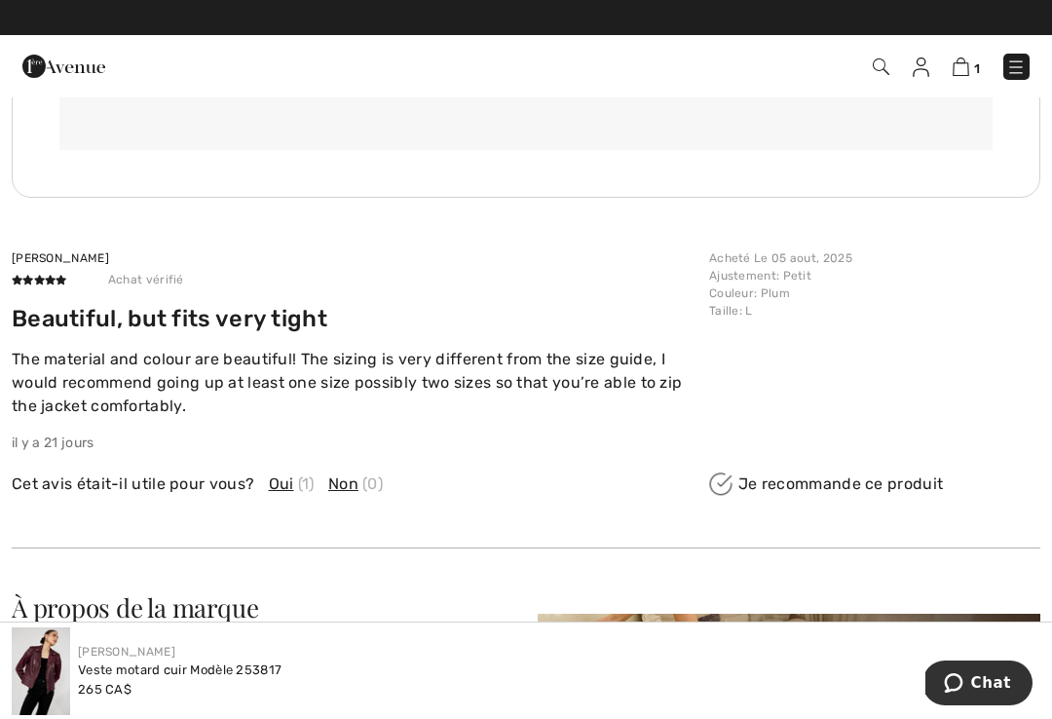
click at [285, 489] on span "Oui" at bounding box center [281, 483] width 25 height 23
click at [727, 477] on img at bounding box center [720, 483] width 23 height 23
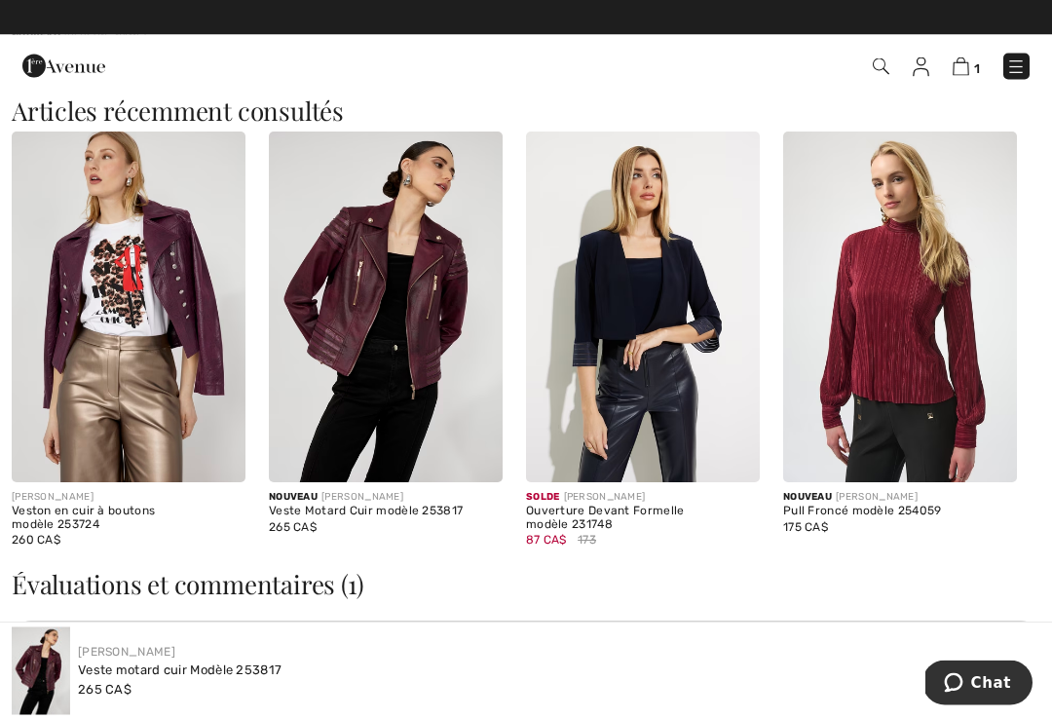
scroll to position [2663, 0]
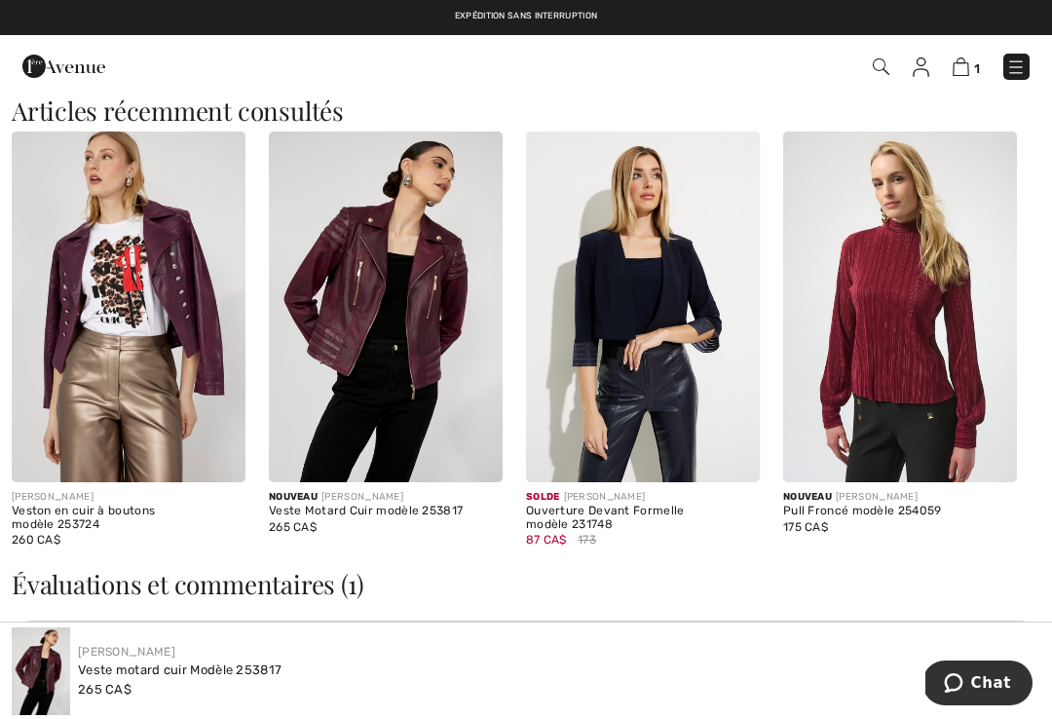
click at [406, 350] on img at bounding box center [386, 306] width 234 height 351
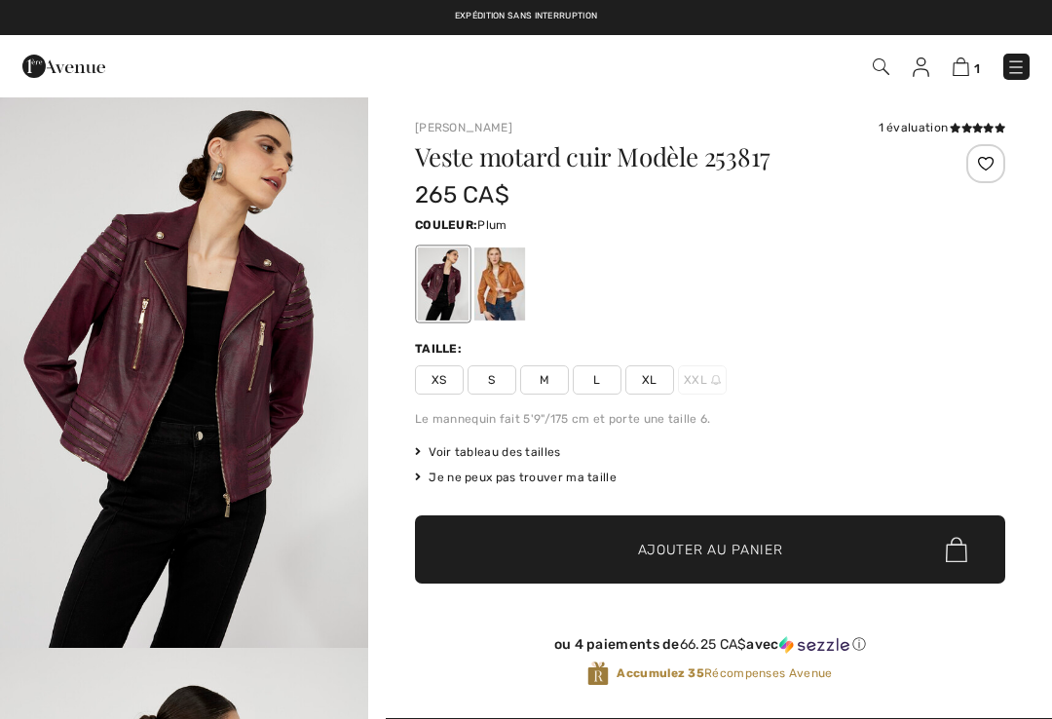
checkbox input "true"
click at [969, 67] on img at bounding box center [961, 66] width 17 height 19
